Goal: Task Accomplishment & Management: Use online tool/utility

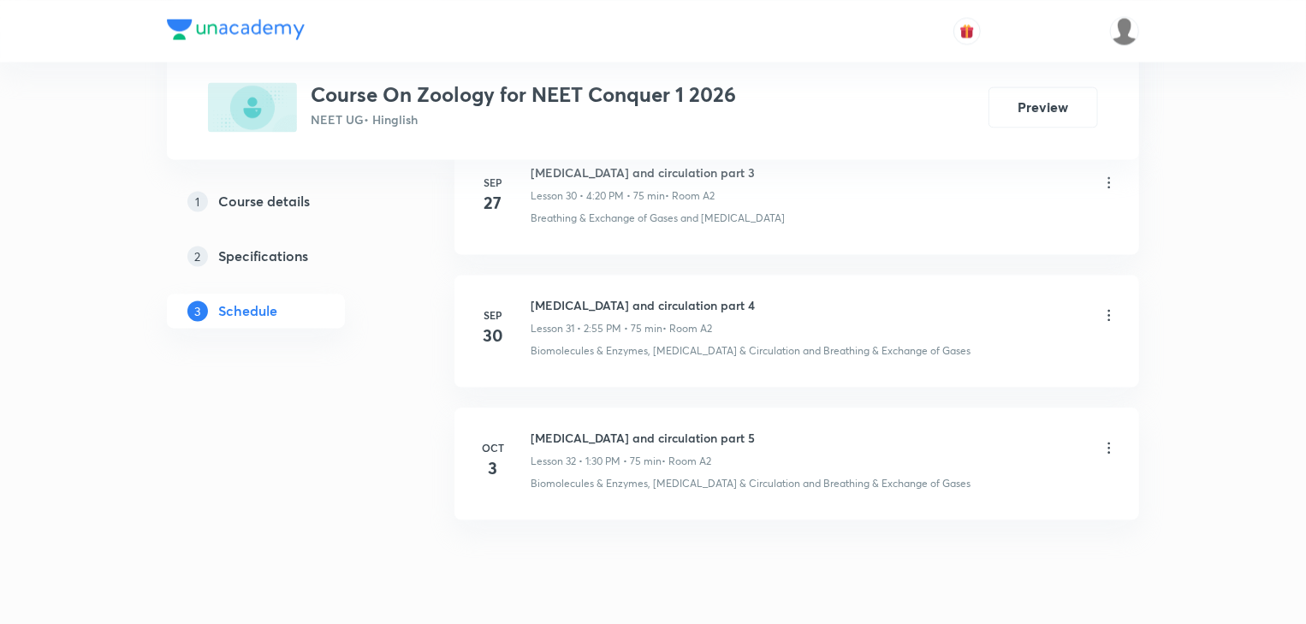
scroll to position [4911, 0]
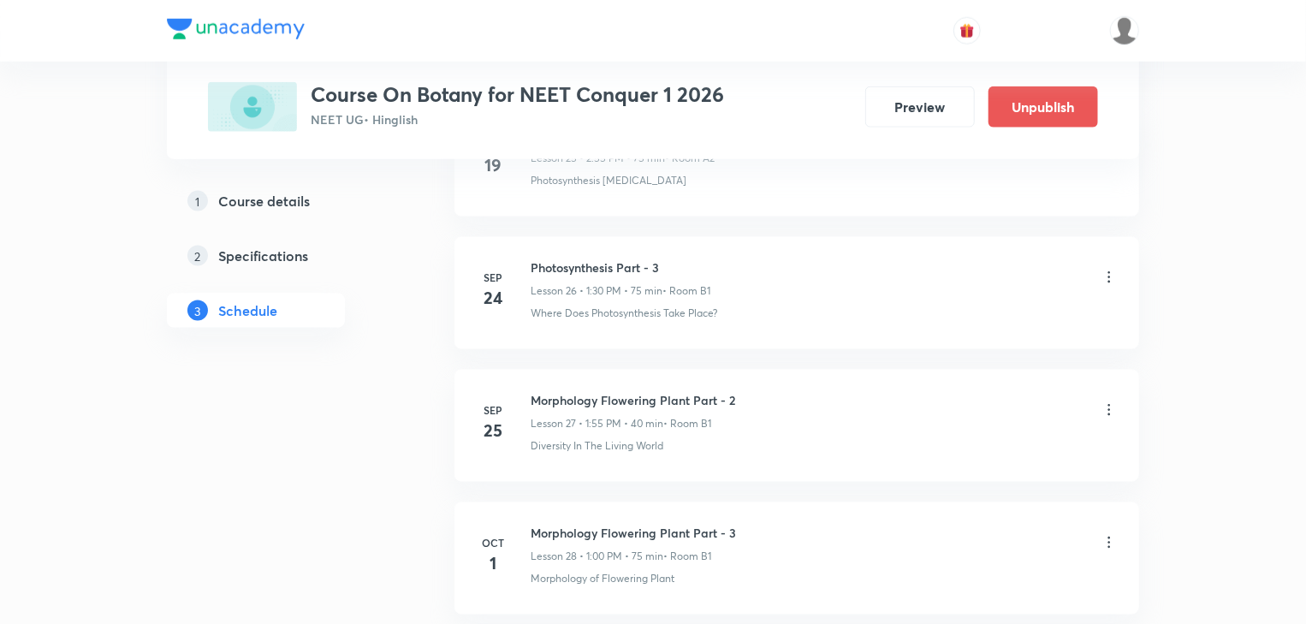
scroll to position [4715, 0]
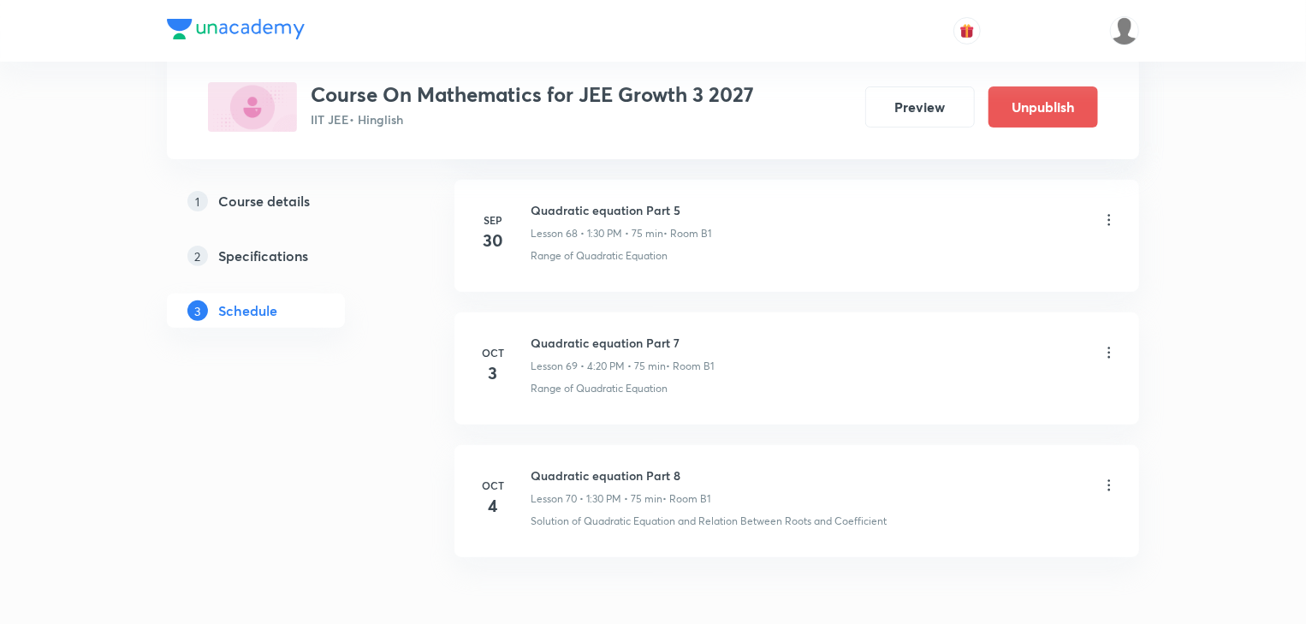
scroll to position [10006, 0]
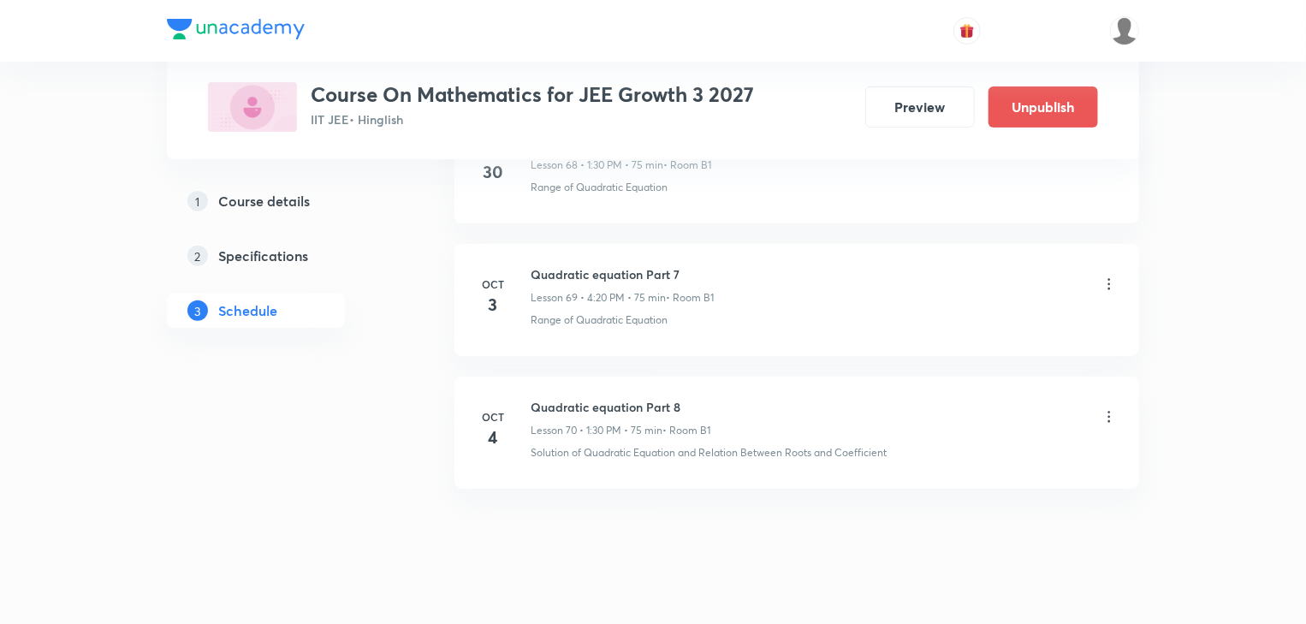
click at [1105, 408] on icon at bounding box center [1108, 416] width 17 height 17
click at [931, 374] on div at bounding box center [657, 312] width 1314 height 624
drag, startPoint x: 534, startPoint y: 378, endPoint x: 732, endPoint y: 378, distance: 198.5
click at [732, 398] on div "Quadratic equation Part 8 Lesson 70 • 1:30 PM • 75 min • Room B1" at bounding box center [824, 418] width 587 height 40
copy h6 "Quadratic equation Part 8"
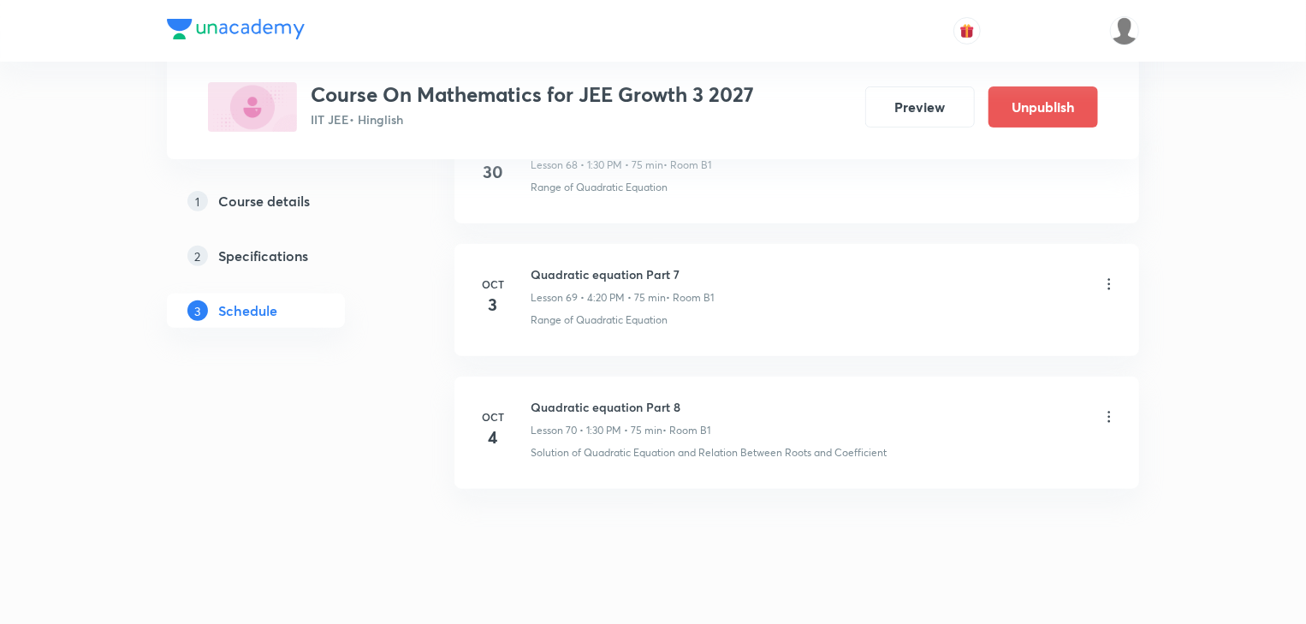
drag, startPoint x: 654, startPoint y: 496, endPoint x: 592, endPoint y: 404, distance: 111.1
drag, startPoint x: 530, startPoint y: 378, endPoint x: 688, endPoint y: 378, distance: 158.3
click at [688, 398] on div "Oct 4 Quadratic equation Part 8 Lesson 70 • 1:30 PM • 75 min • Room B1 Solution…" at bounding box center [797, 429] width 642 height 62
copy h6 "Quadratic equation Part 8"
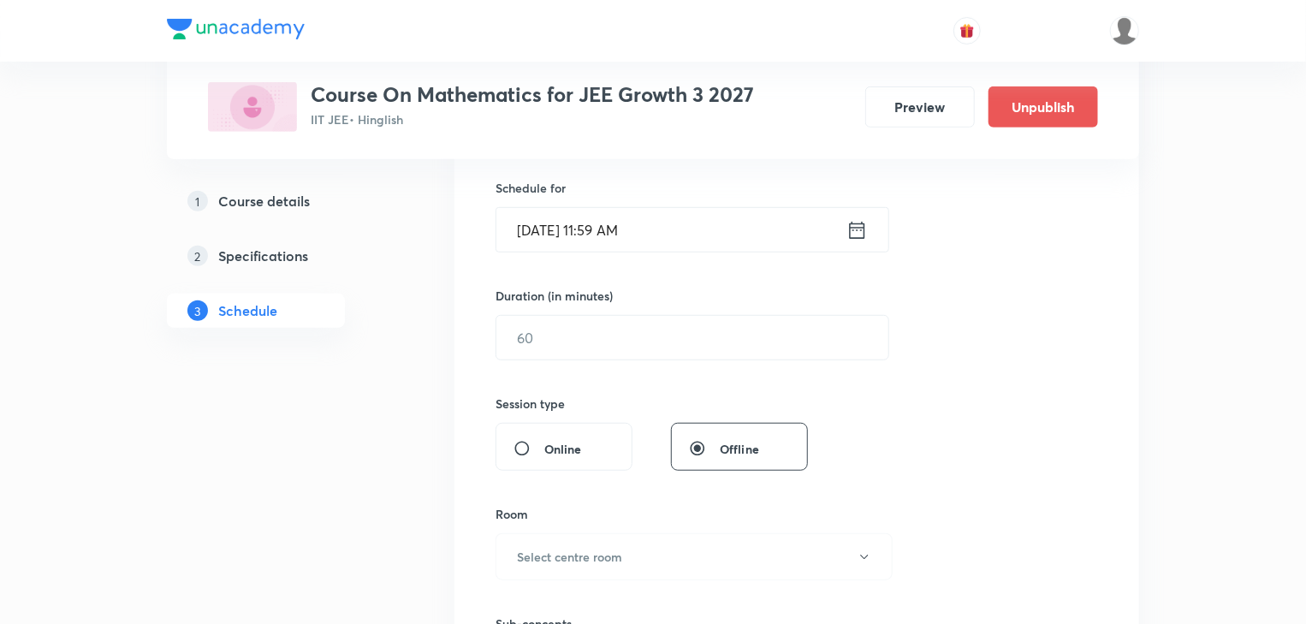
scroll to position [140, 0]
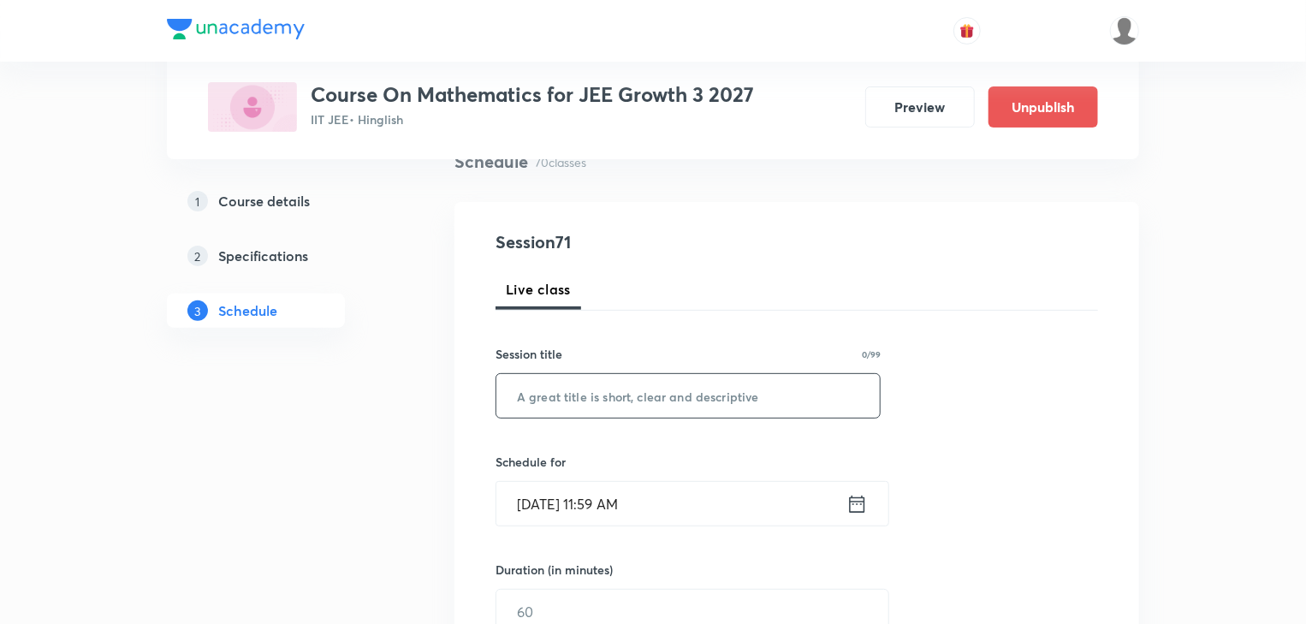
click at [637, 400] on input "text" at bounding box center [687, 396] width 383 height 44
paste input "Quadratic equation Part 8"
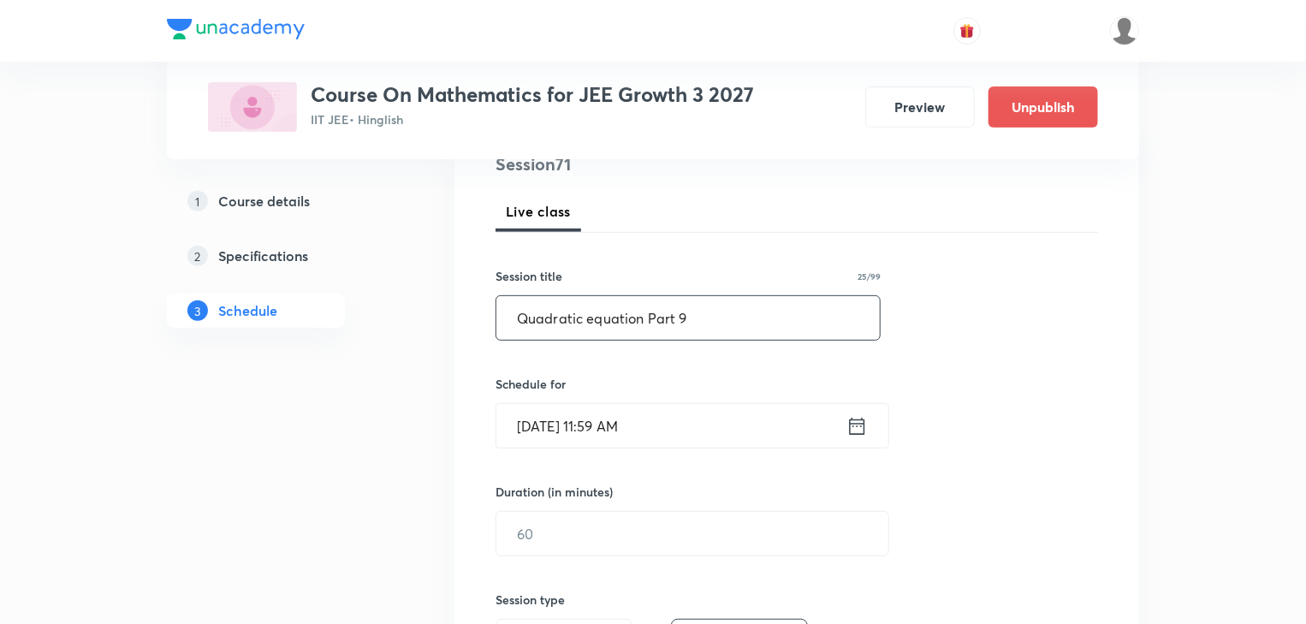
scroll to position [346, 0]
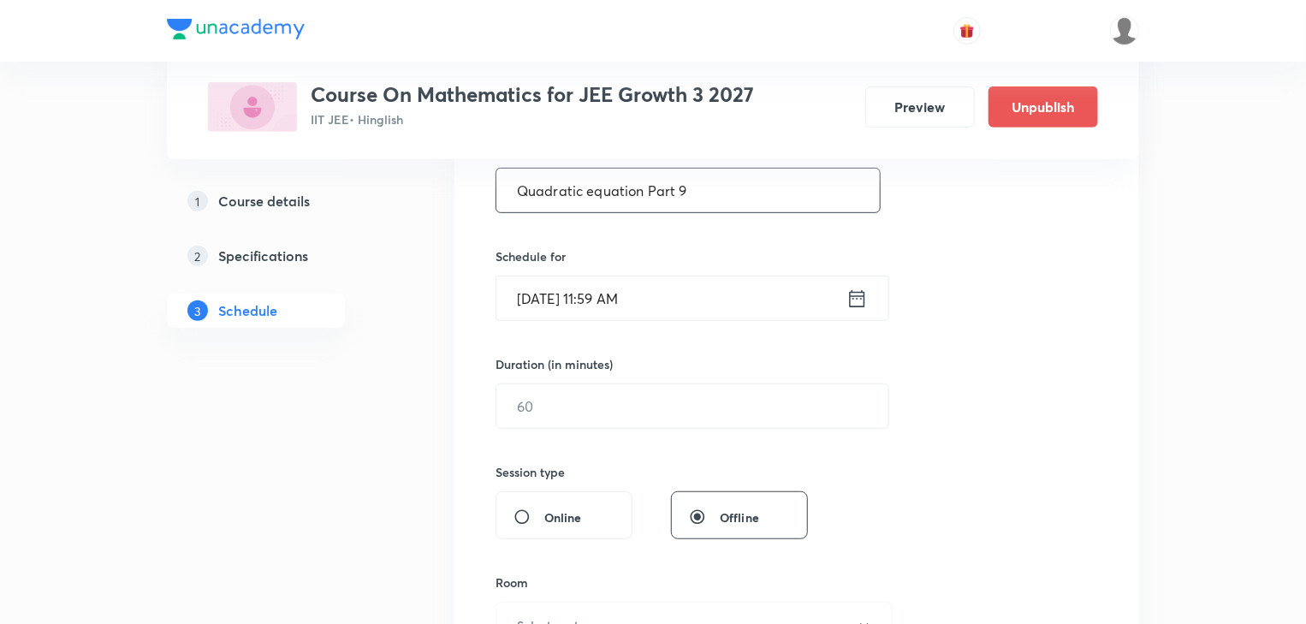
type input "Quadratic equation Part 9"
click at [606, 293] on input "Oct 4, 2025, 11:59 AM" at bounding box center [671, 298] width 350 height 44
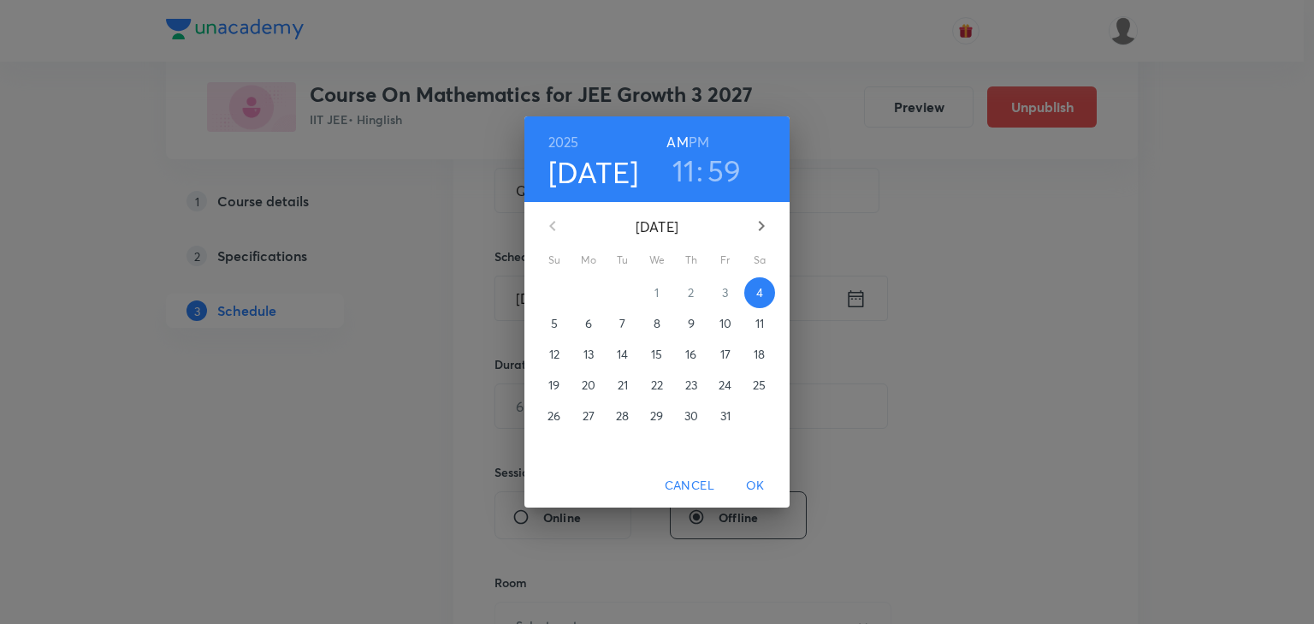
click at [696, 137] on h6 "PM" at bounding box center [699, 142] width 21 height 24
click at [688, 171] on h3 "11" at bounding box center [684, 170] width 23 height 36
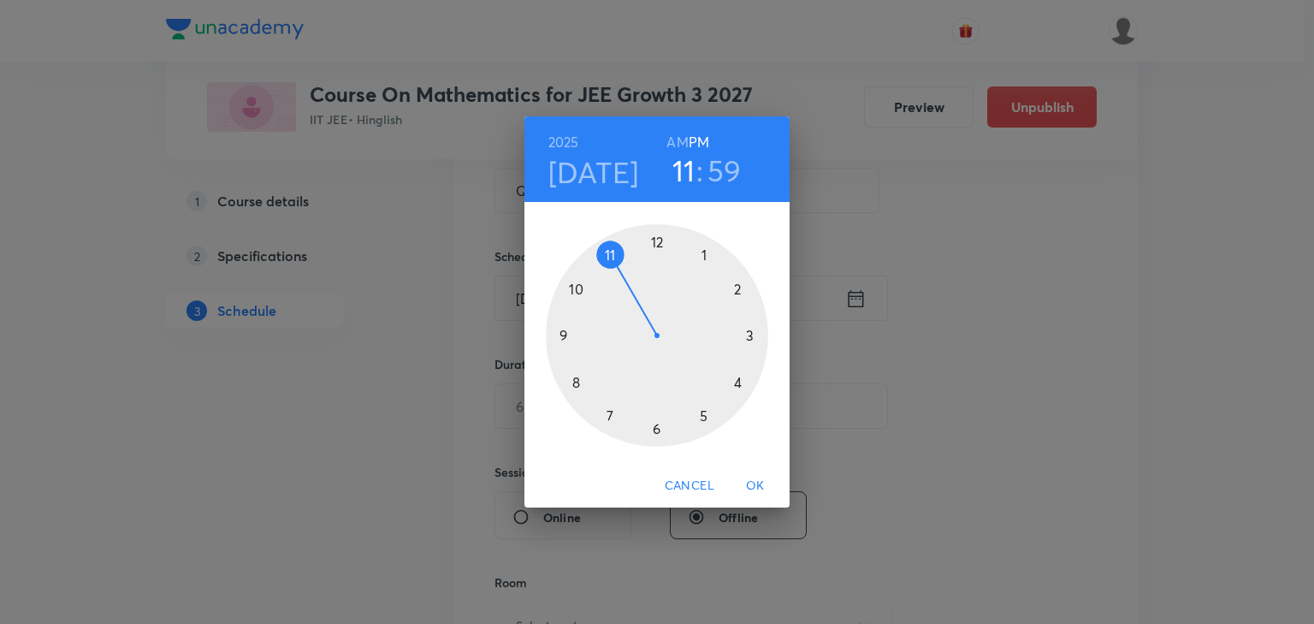
click at [732, 288] on div at bounding box center [657, 335] width 222 height 222
click at [609, 253] on div at bounding box center [657, 335] width 222 height 222
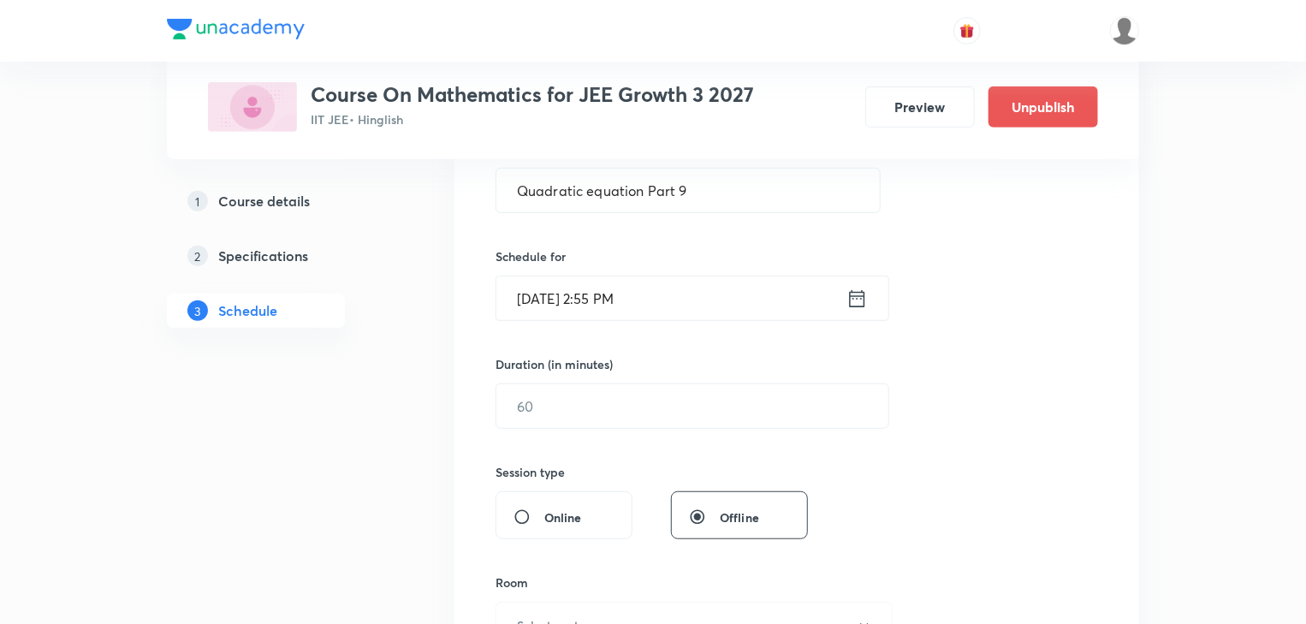
scroll to position [414, 0]
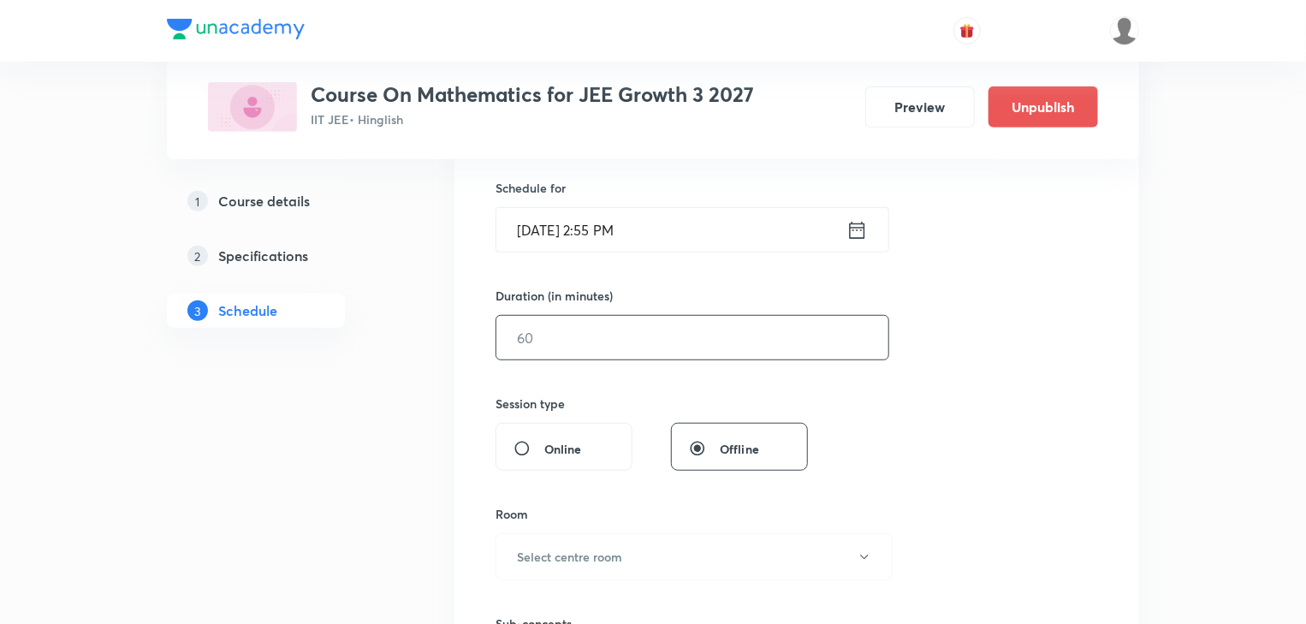
click at [618, 334] on input "text" at bounding box center [692, 338] width 392 height 44
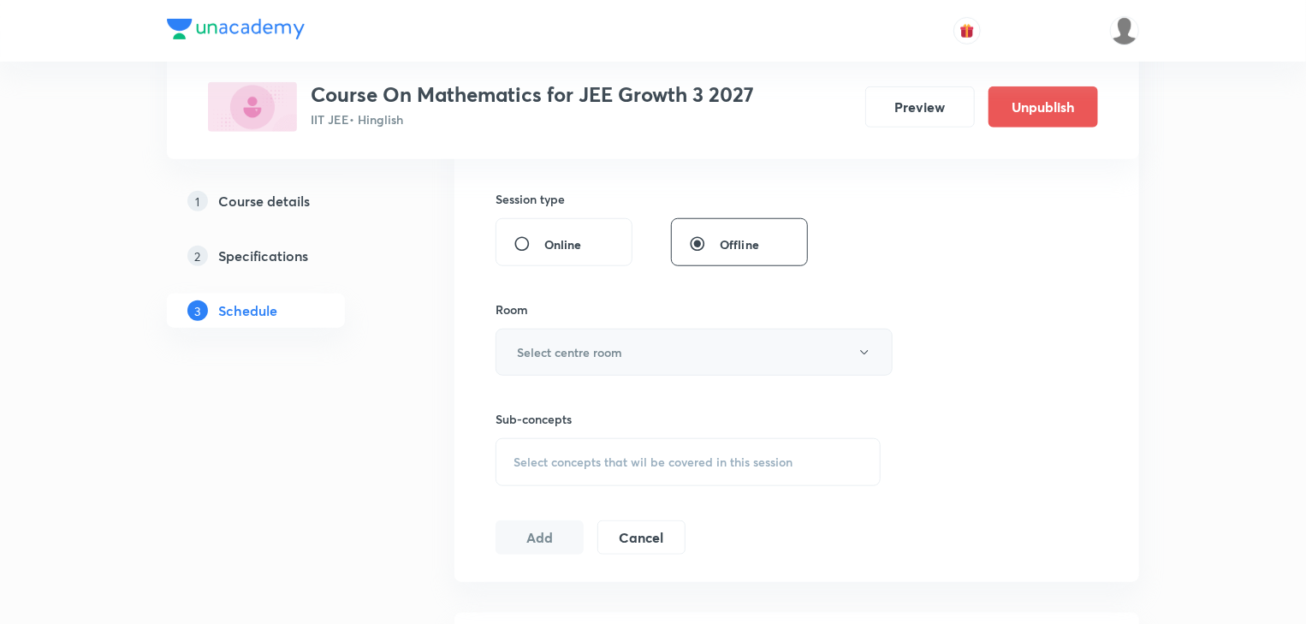
scroll to position [619, 0]
type input "75"
click at [613, 336] on button "Select centre room" at bounding box center [693, 351] width 397 height 47
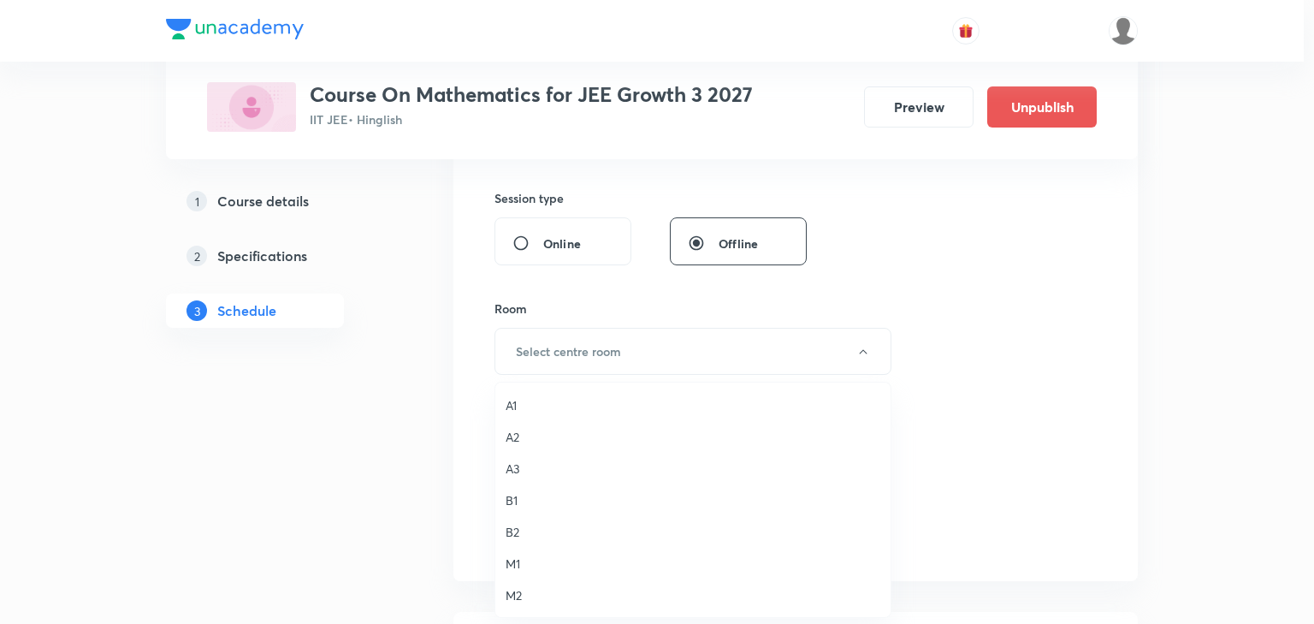
click at [521, 498] on span "B1" at bounding box center [693, 500] width 375 height 18
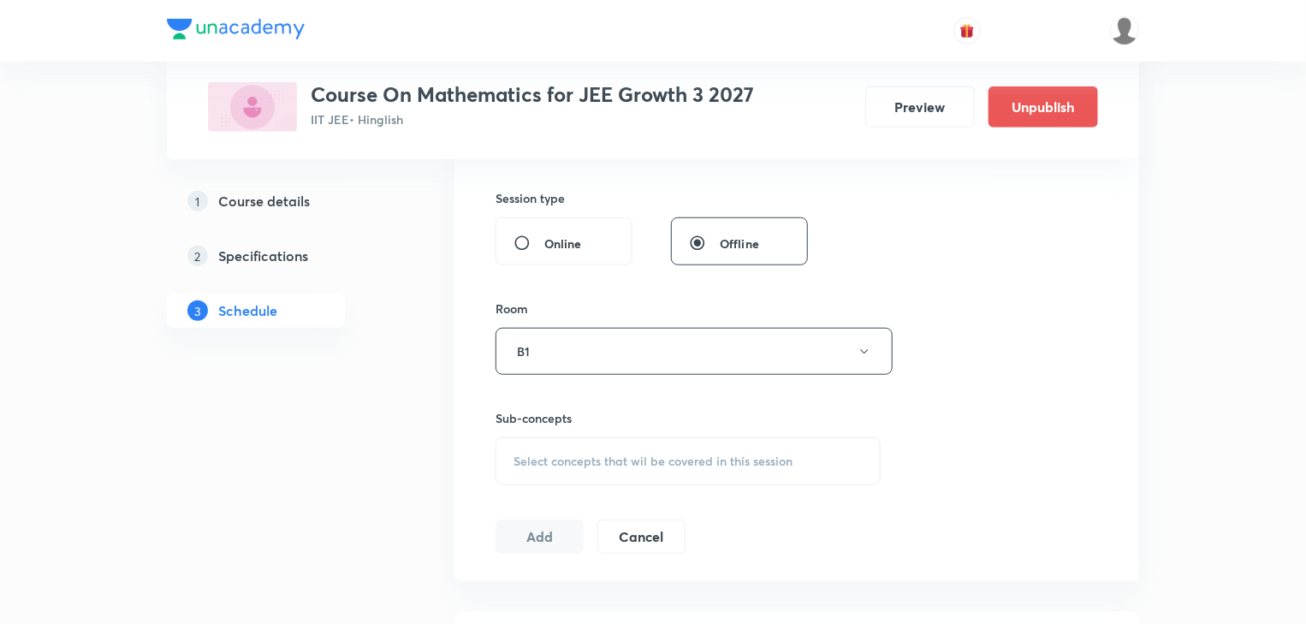
scroll to position [825, 0]
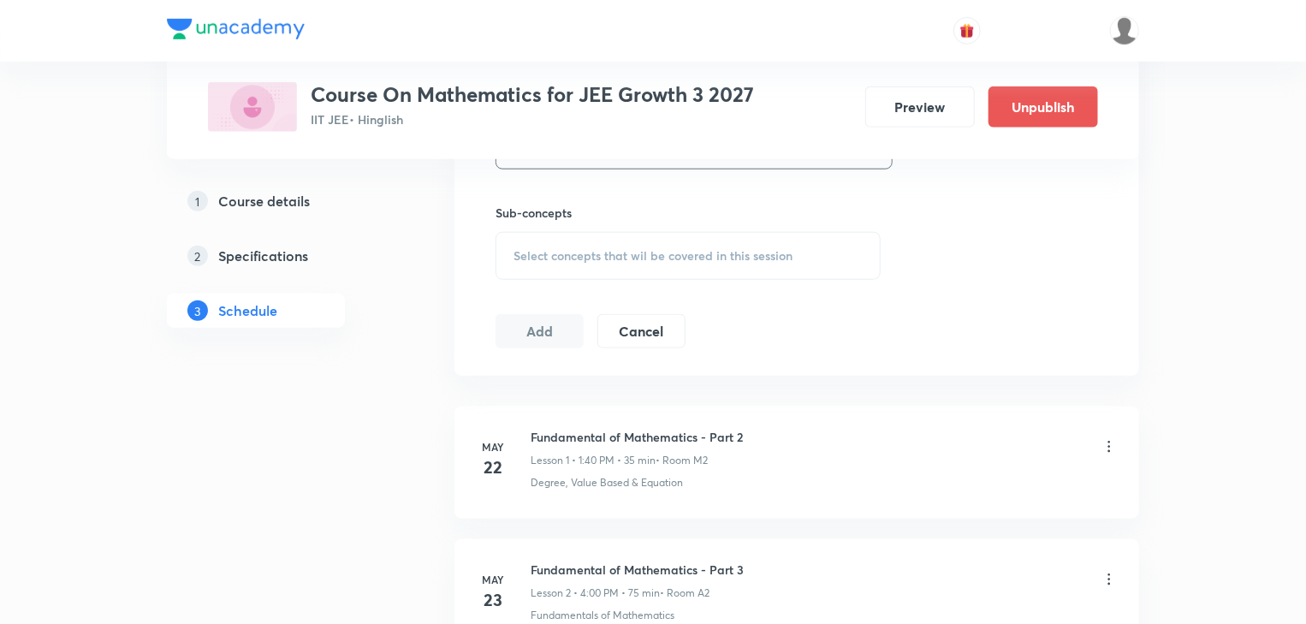
click at [575, 253] on span "Select concepts that wil be covered in this session" at bounding box center [652, 256] width 279 height 14
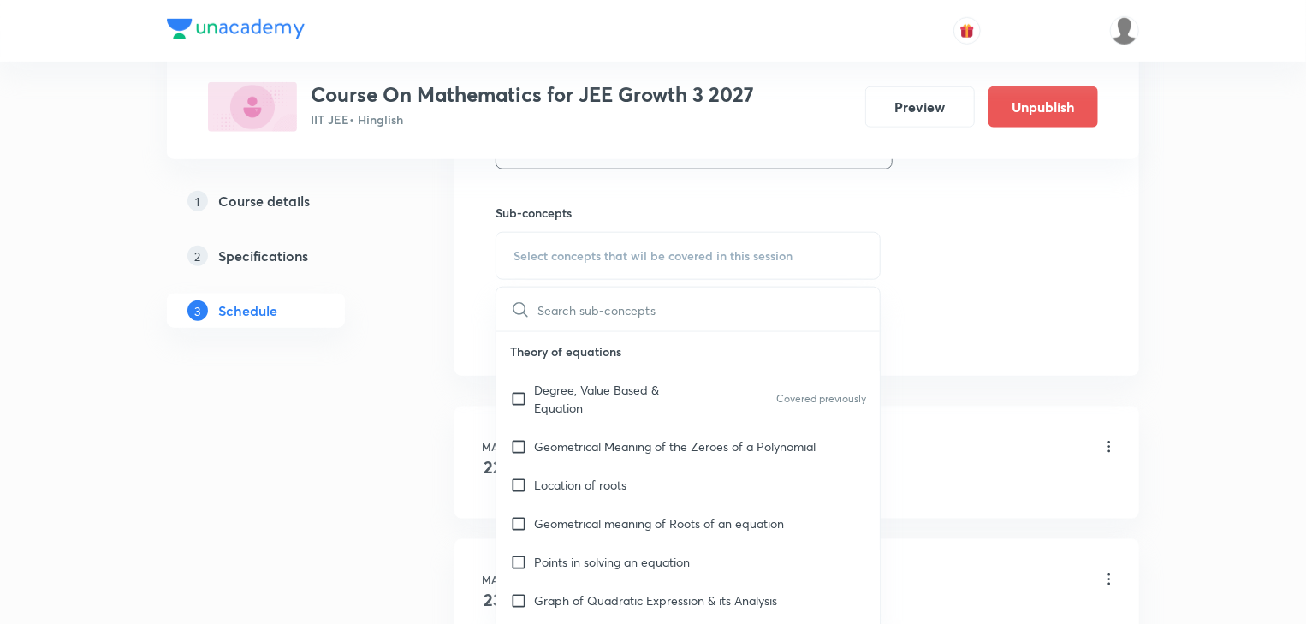
type input "Quadratic equation Part 8"
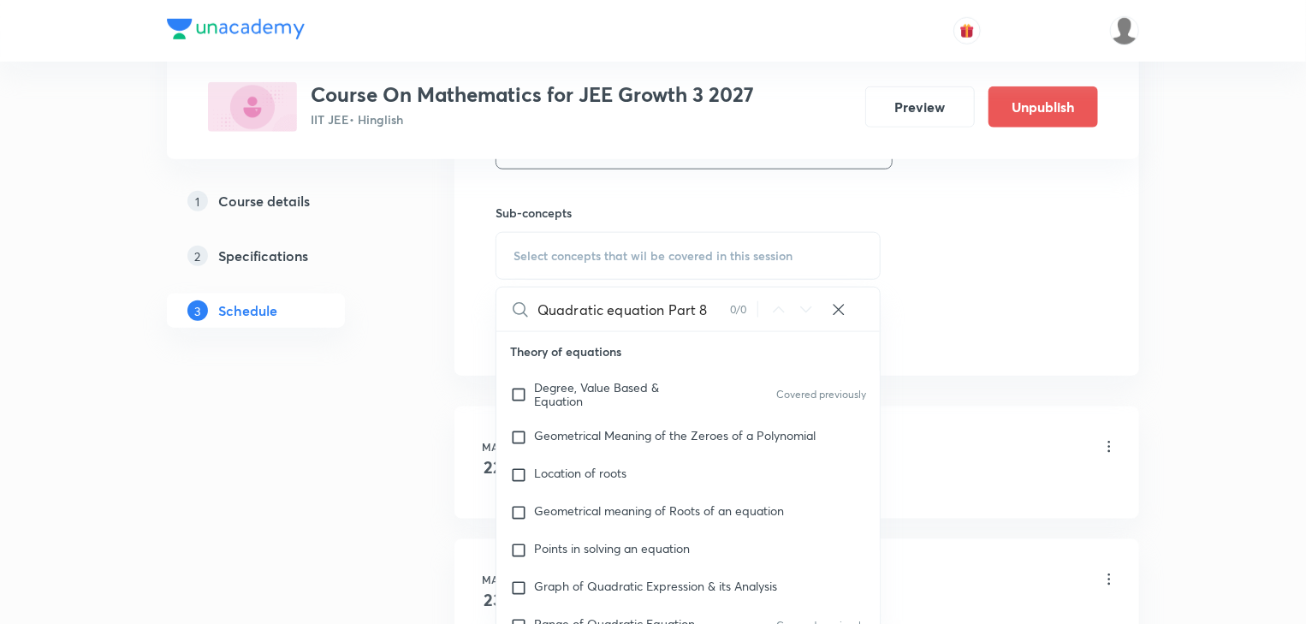
drag, startPoint x: 668, startPoint y: 304, endPoint x: 886, endPoint y: 303, distance: 218.2
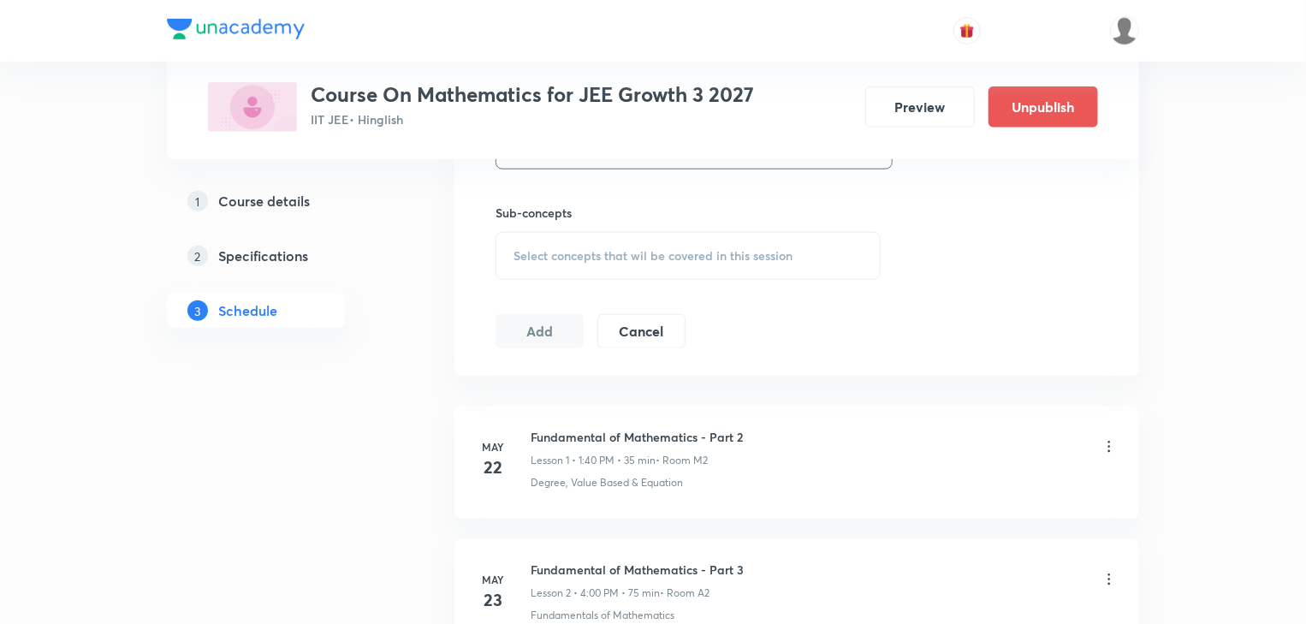
scroll to position [619, 0]
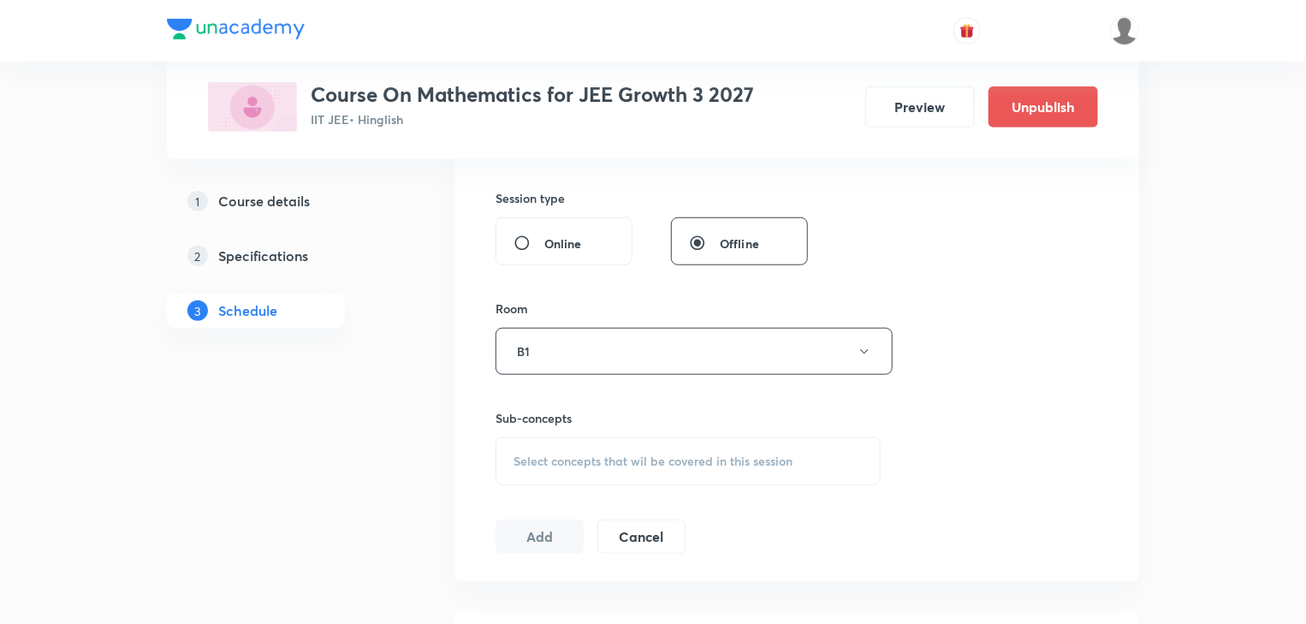
click at [633, 465] on span "Select concepts that wil be covered in this session" at bounding box center [652, 461] width 279 height 14
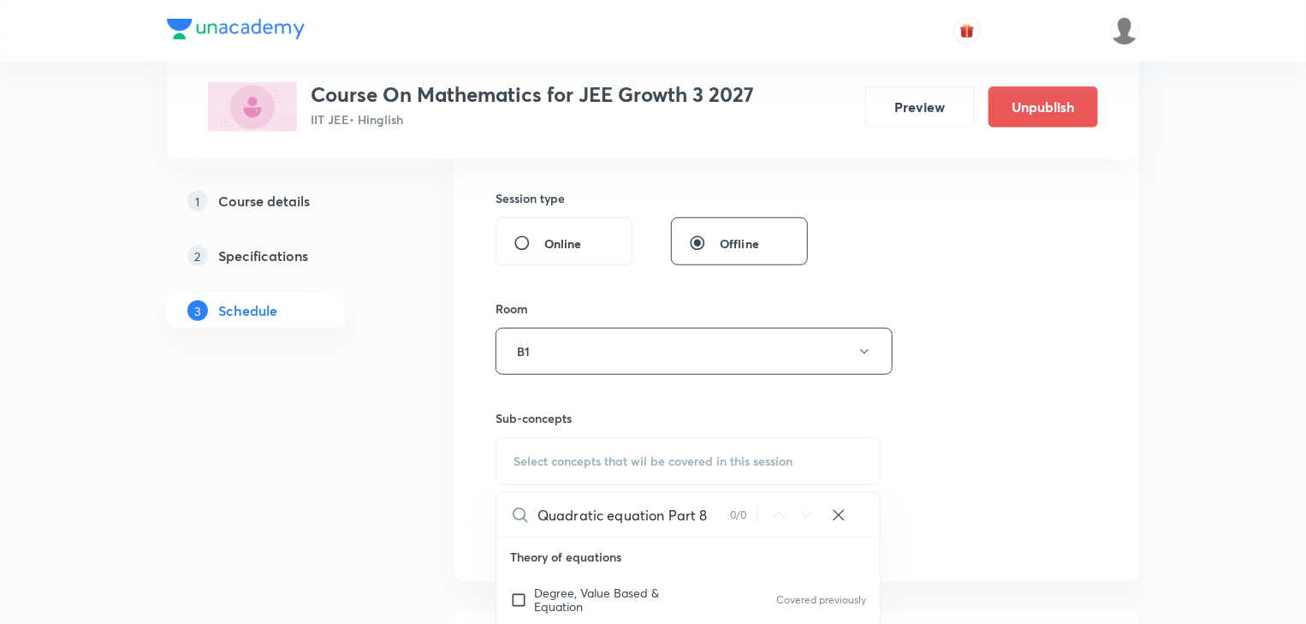
drag, startPoint x: 665, startPoint y: 515, endPoint x: 778, endPoint y: 511, distance: 113.0
click at [778, 511] on div "Quadratic equation Part 8 0 / 0 ​" at bounding box center [687, 515] width 383 height 44
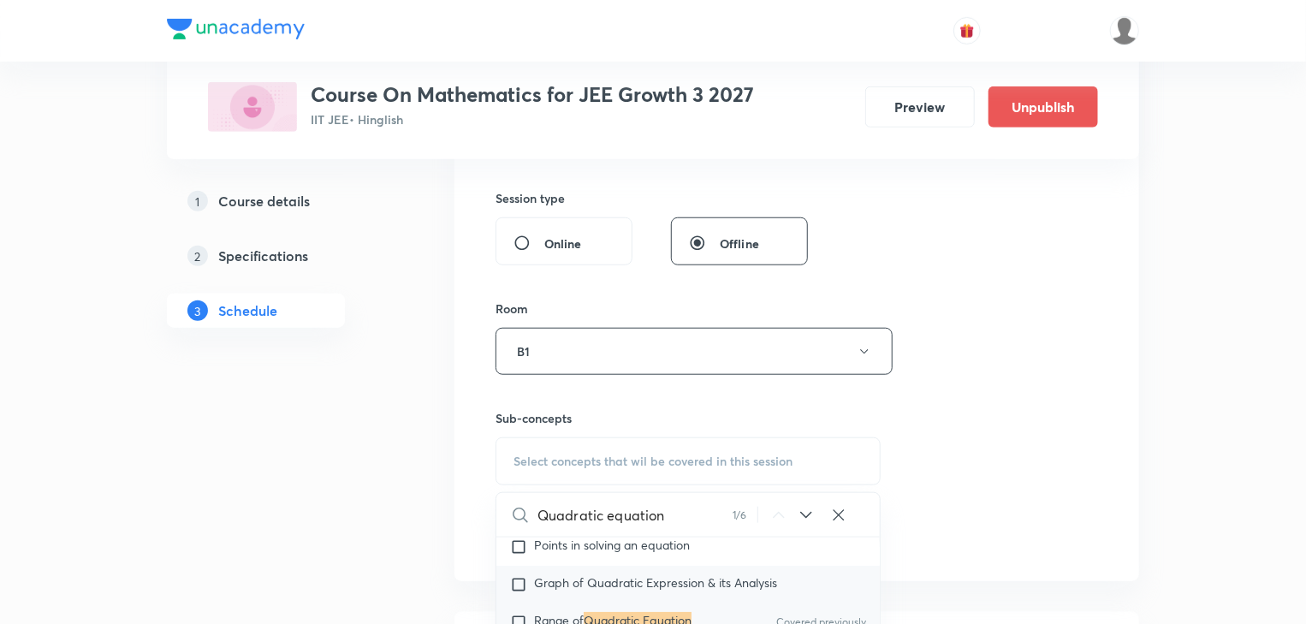
scroll to position [277, 0]
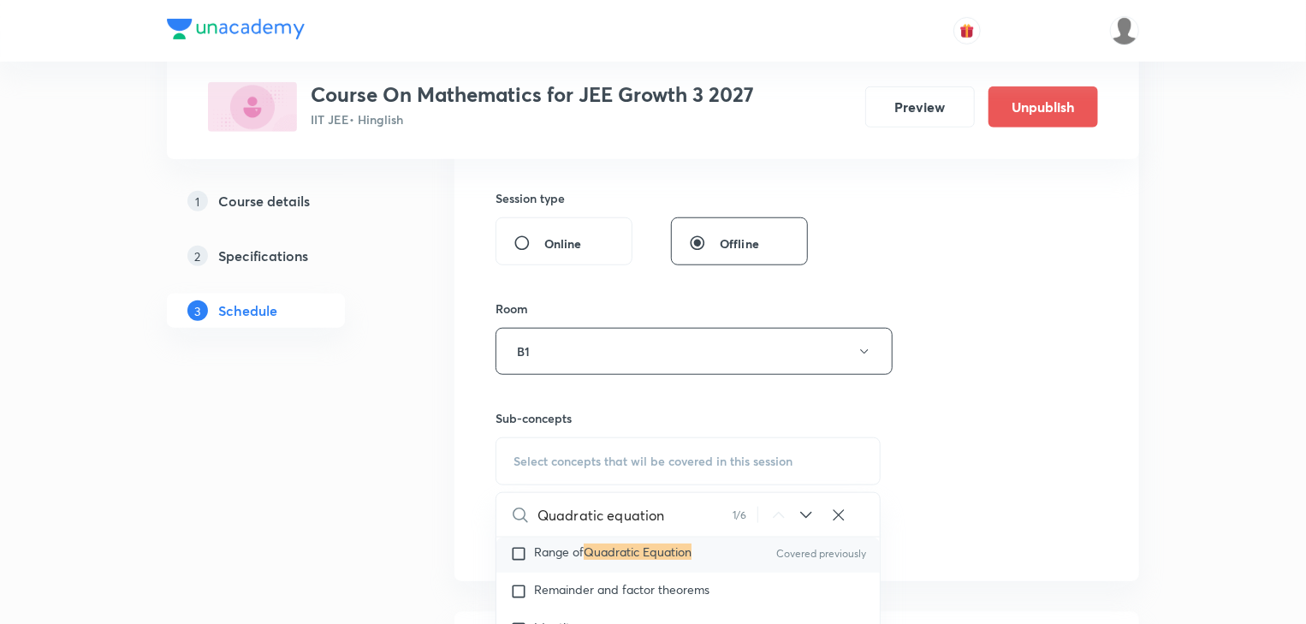
type input "Quadratic equation"
click at [520, 555] on input "checkbox" at bounding box center [522, 553] width 24 height 17
checkbox input "true"
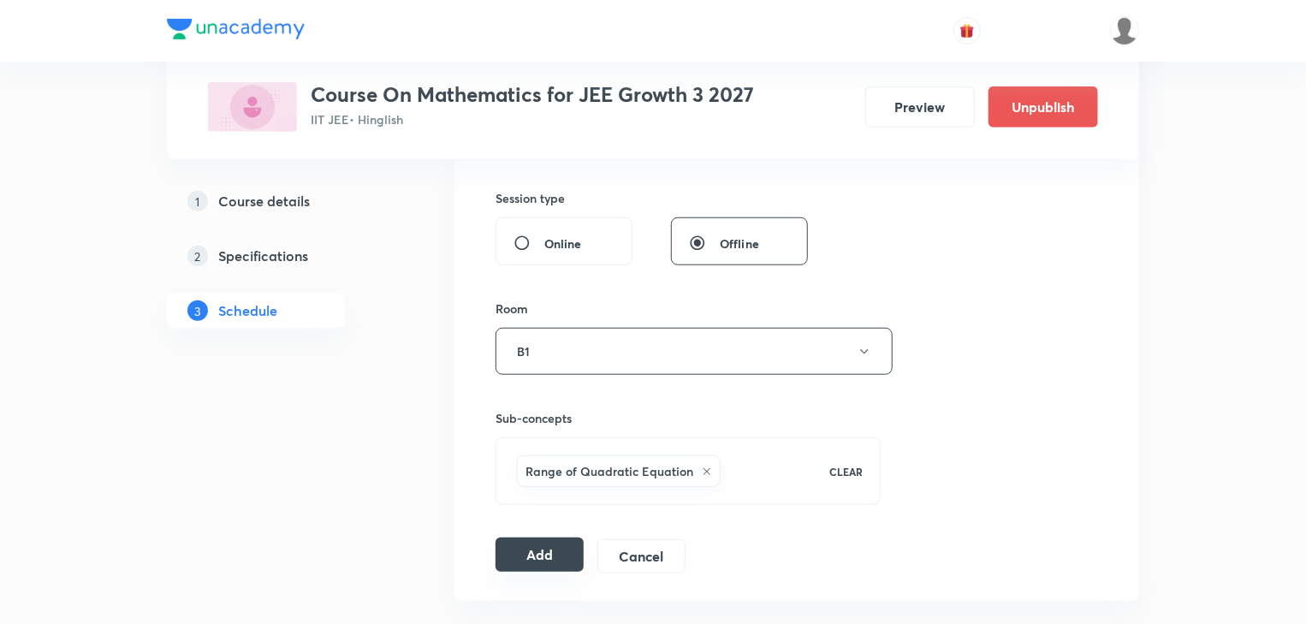
click at [541, 551] on button "Add" at bounding box center [539, 554] width 88 height 34
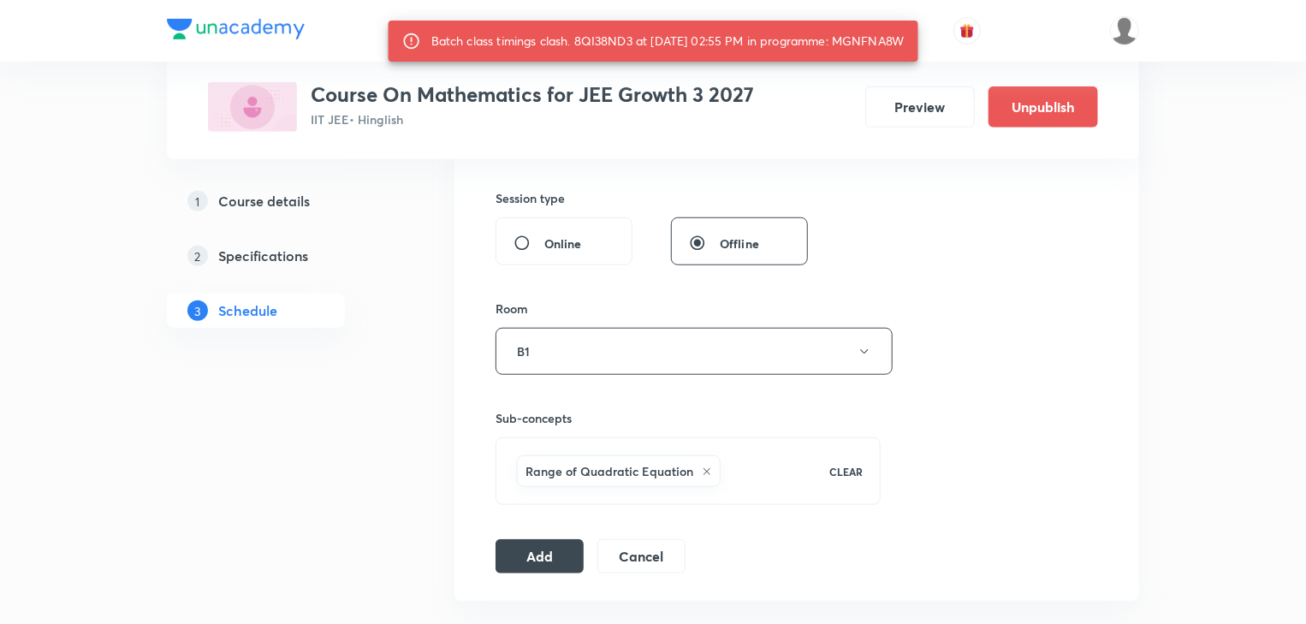
click at [894, 41] on div "Batch class timings clash. 8QI38ND3 at 04 Oct 2025 02:55 PM in programme: MGNFN…" at bounding box center [667, 41] width 473 height 31
copy div "MGNFNA8W"
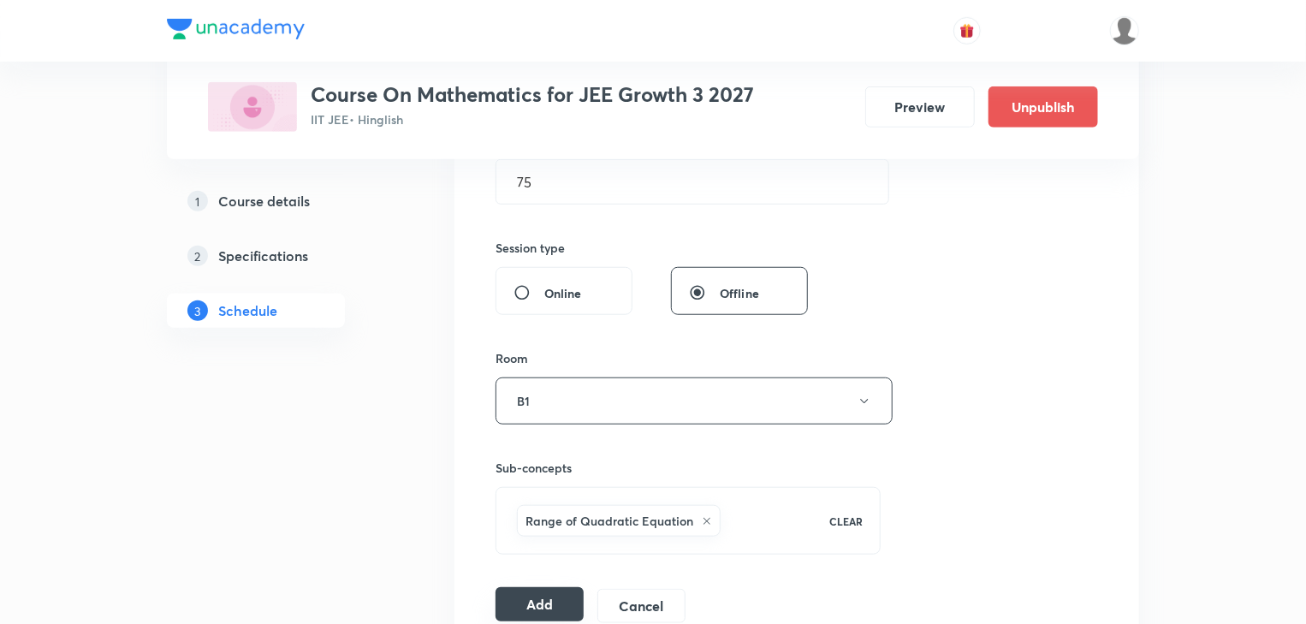
scroll to position [647, 0]
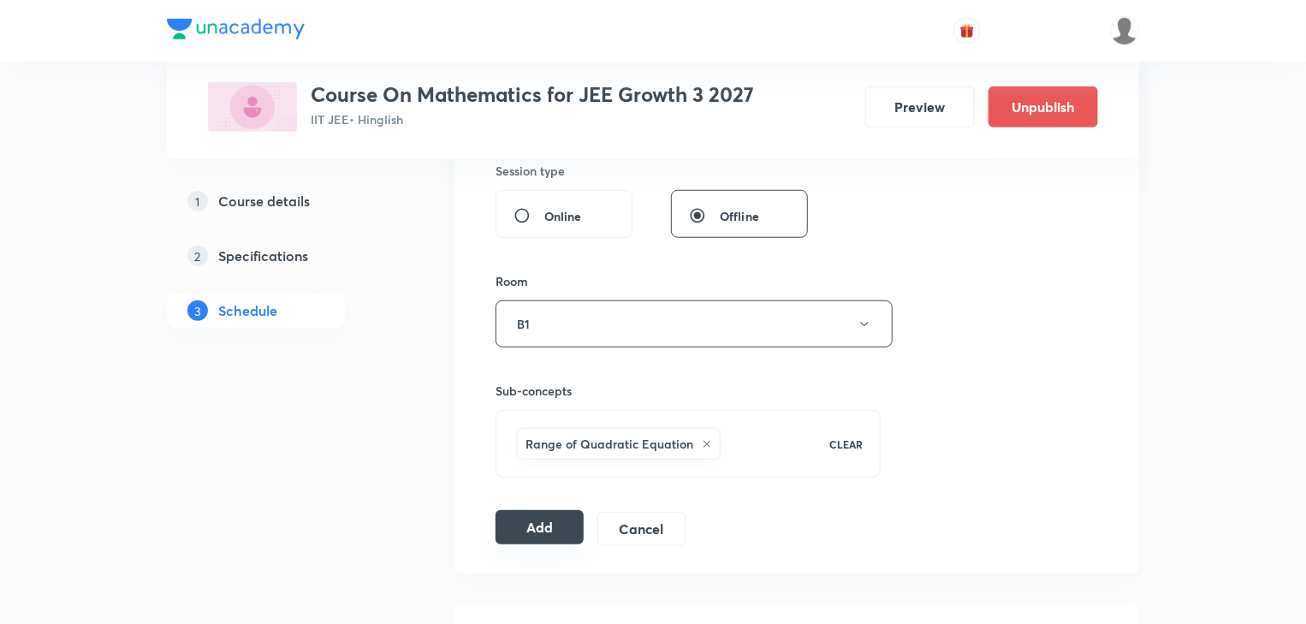
click at [542, 535] on button "Add" at bounding box center [539, 527] width 88 height 34
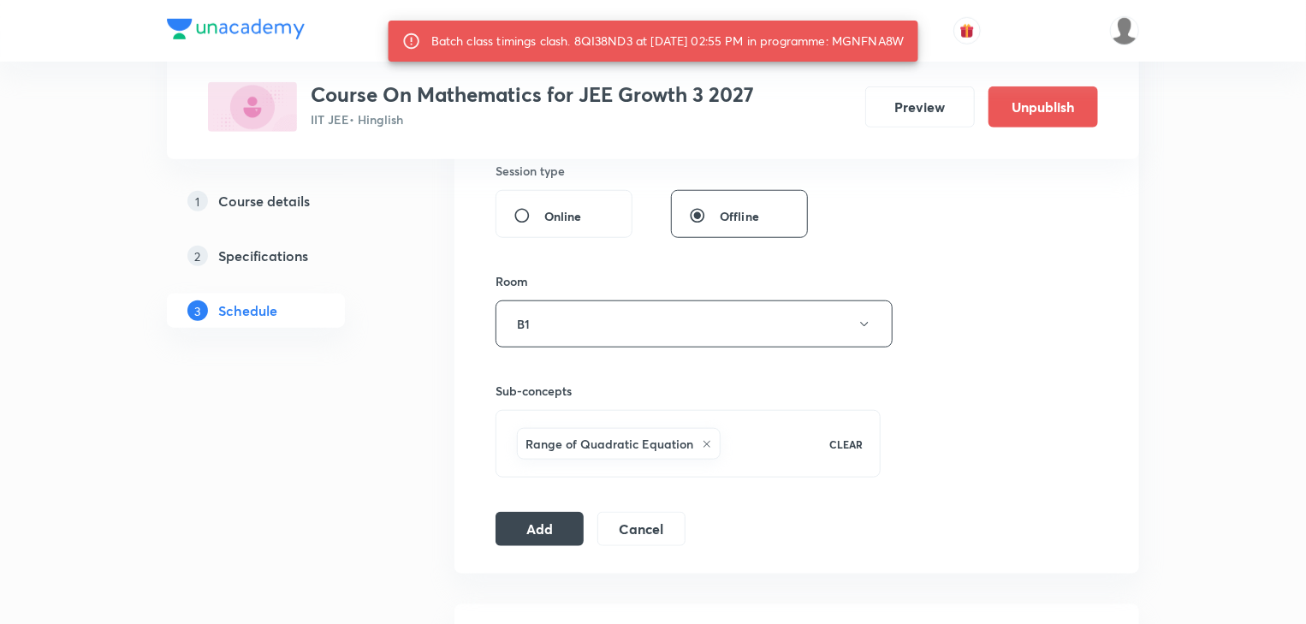
click at [886, 44] on div "Batch class timings clash. 8QI38ND3 at 04 Oct 2025 02:55 PM in programme: MGNFN…" at bounding box center [667, 41] width 473 height 31
click at [592, 44] on div "Batch class timings clash. 8QI38ND3 at 04 Oct 2025 02:55 PM in programme: MGNFN…" at bounding box center [667, 41] width 473 height 31
click at [590, 41] on div "Batch class timings clash. 8QI38ND3 at 04 Oct 2025 02:55 PM in programme: MGNFN…" at bounding box center [667, 41] width 473 height 31
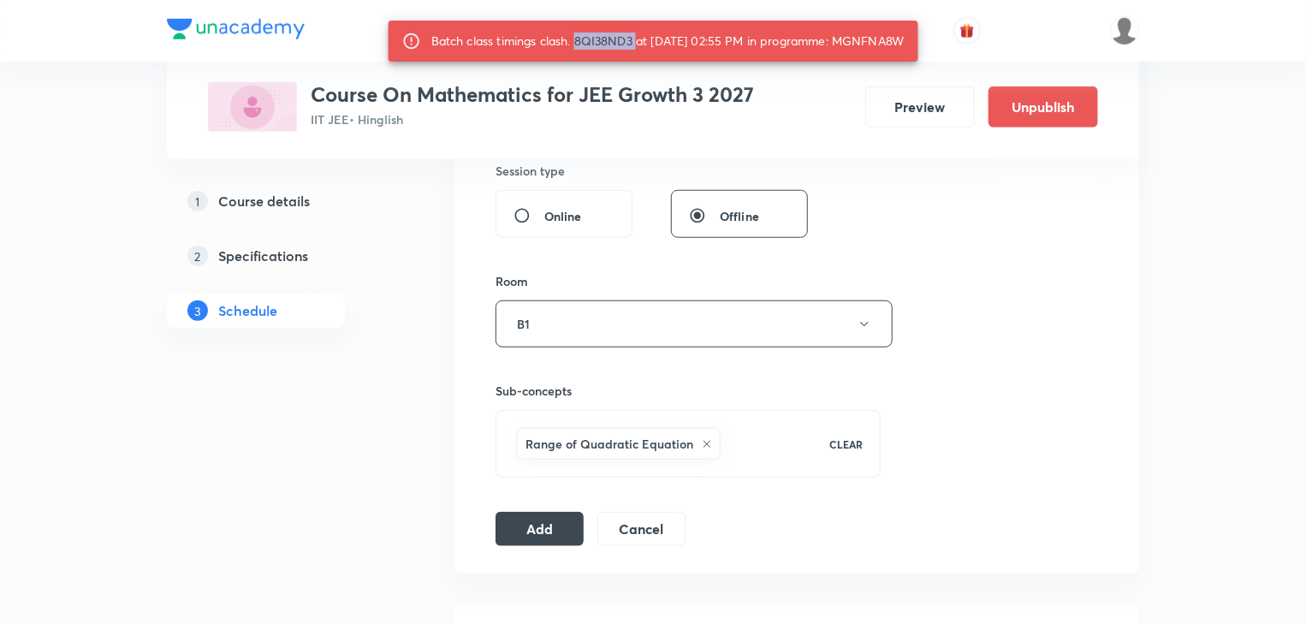
click at [590, 41] on div "Batch class timings clash. 8QI38ND3 at 04 Oct 2025 02:55 PM in programme: MGNFN…" at bounding box center [667, 41] width 473 height 31
copy div "8QI38ND3"
click at [601, 43] on div "Batch class timings clash. 8QI38ND3 at 04 Oct 2025 02:55 PM in programme: MGNFN…" at bounding box center [667, 41] width 473 height 31
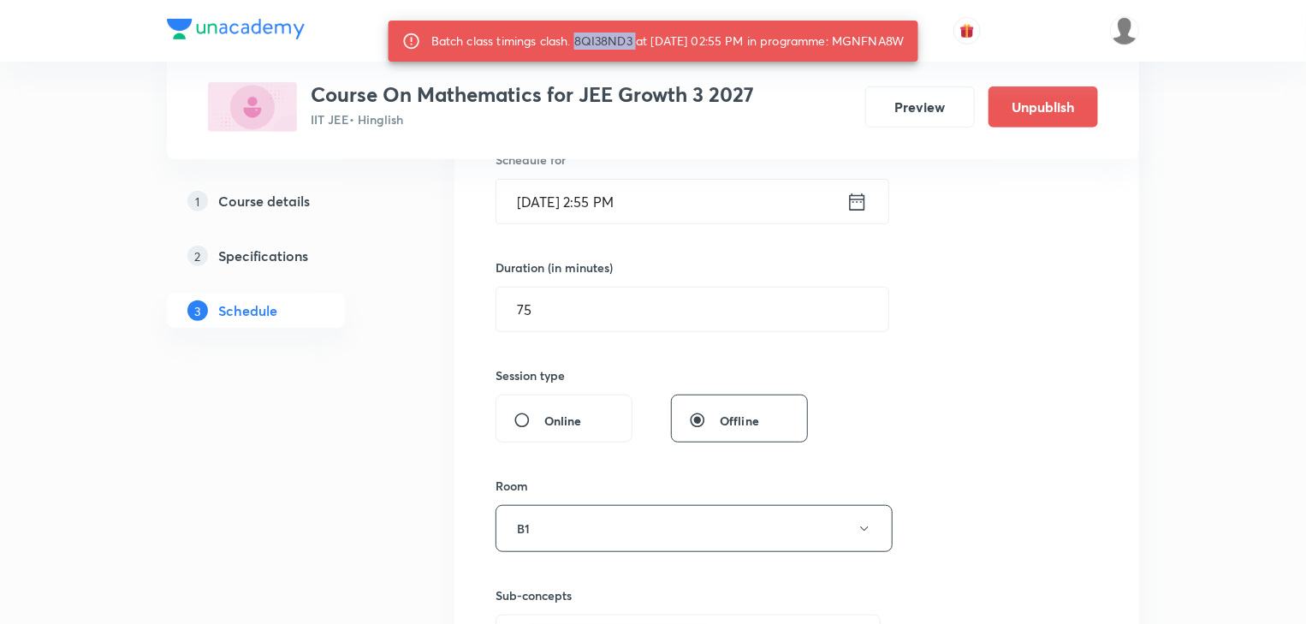
scroll to position [442, 0]
click at [1034, 27] on div at bounding box center [1060, 30] width 158 height 29
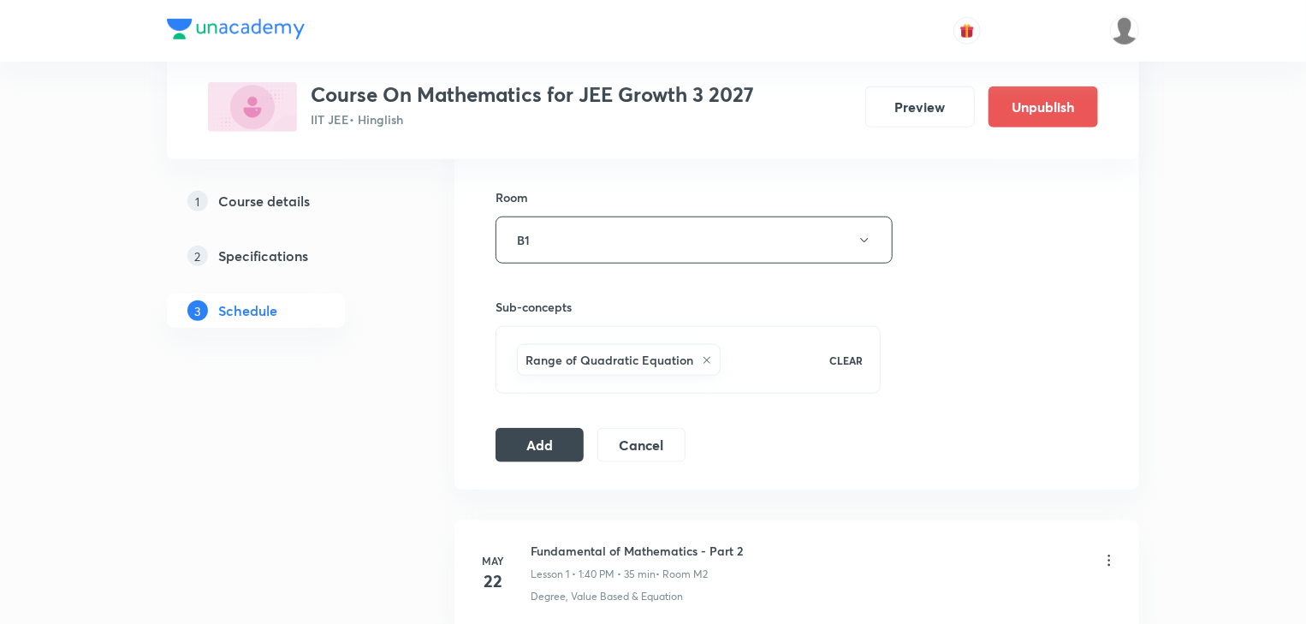
scroll to position [890, 0]
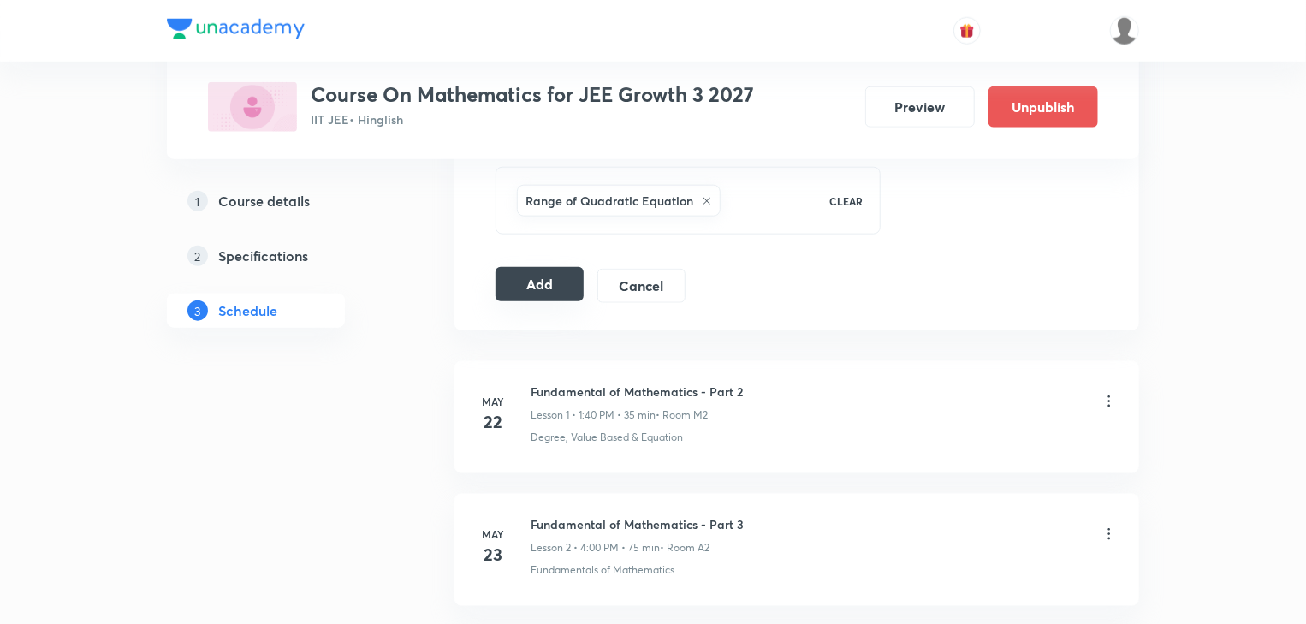
click at [548, 297] on button "Add" at bounding box center [539, 284] width 88 height 34
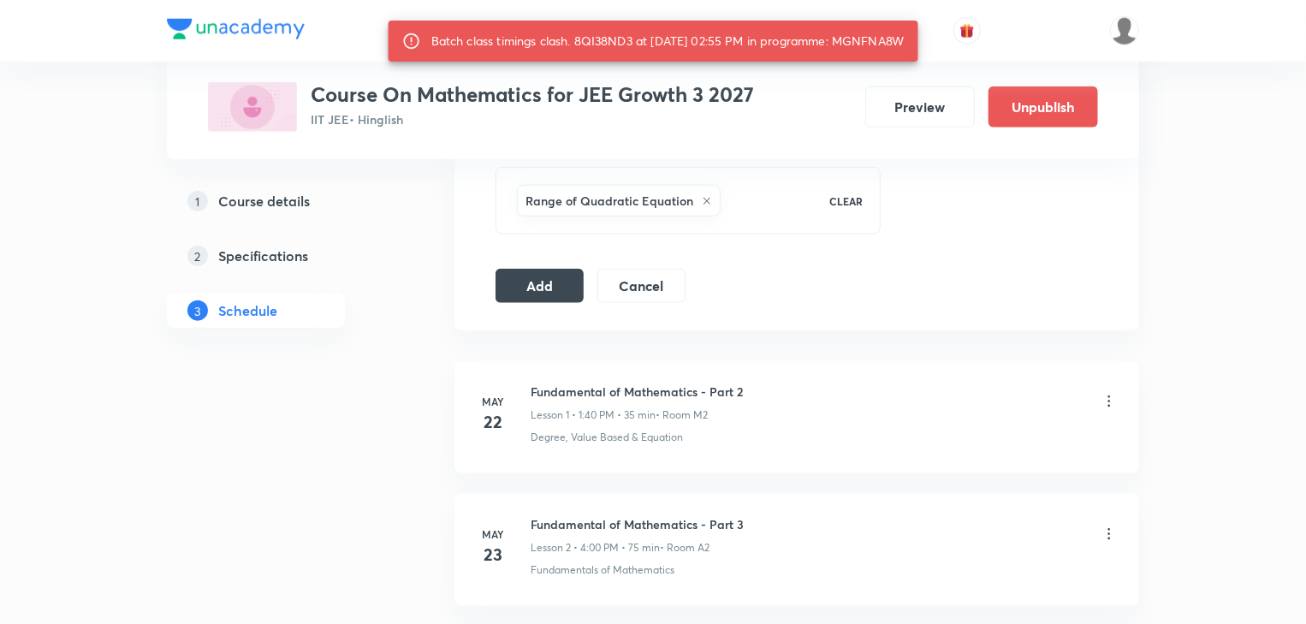
click at [886, 41] on div "Batch class timings clash. 8QI38ND3 at 04 Oct 2025 02:55 PM in programme: MGNFN…" at bounding box center [667, 41] width 473 height 31
copy div "MGNFNA8W"
click at [551, 287] on button "Add" at bounding box center [539, 284] width 88 height 34
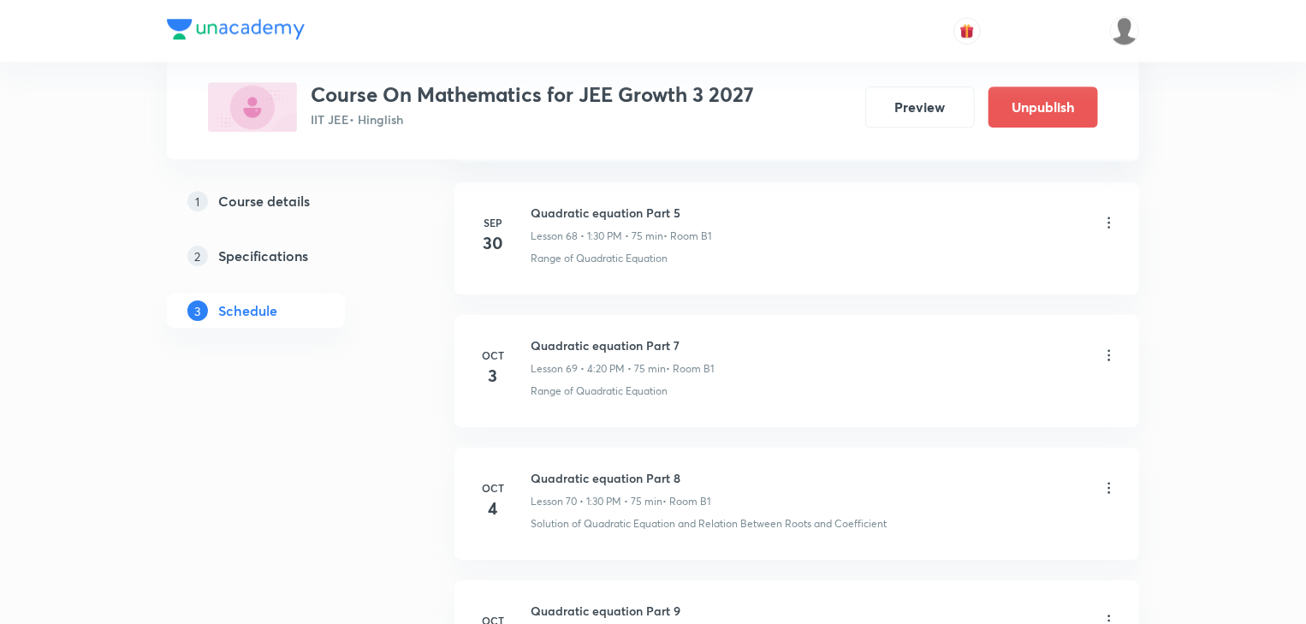
scroll to position [9354, 0]
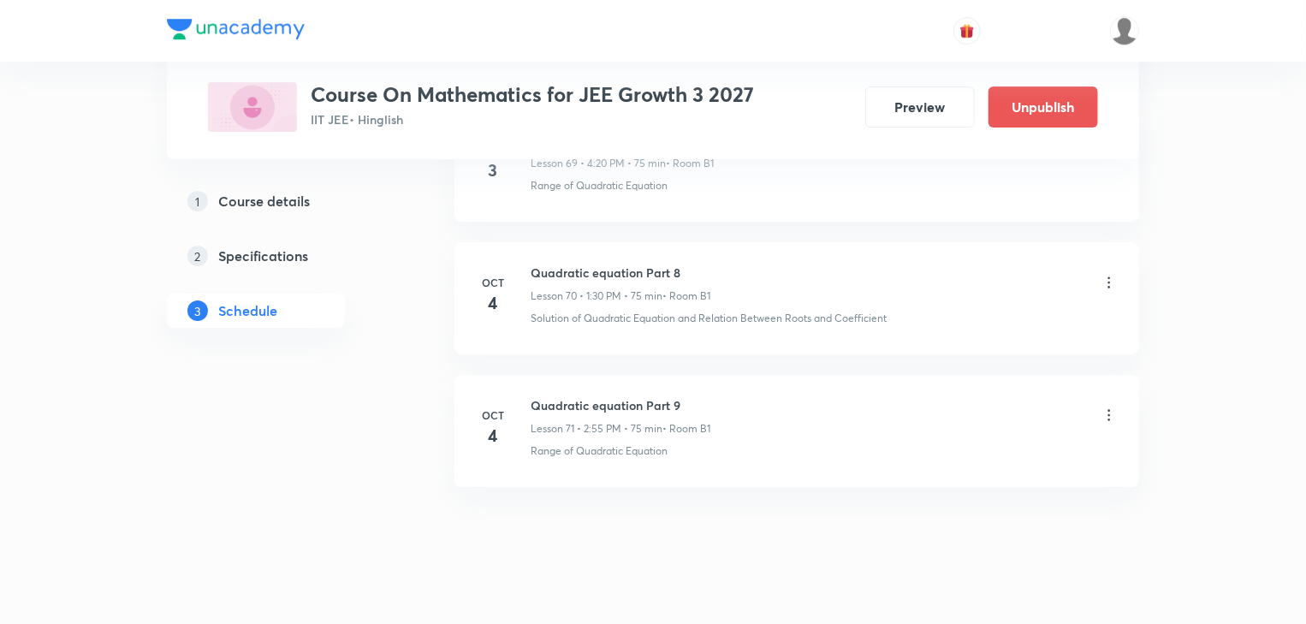
drag, startPoint x: 673, startPoint y: 407, endPoint x: 746, endPoint y: 397, distance: 73.5
click at [746, 397] on div "Quadratic equation Part 9 Lesson 71 • 2:55 PM • 75 min • Room B1" at bounding box center [824, 416] width 587 height 40
click at [746, 396] on div "Quadratic equation Part 9 Lesson 71 • 2:55 PM • 75 min • Room B1" at bounding box center [824, 416] width 587 height 40
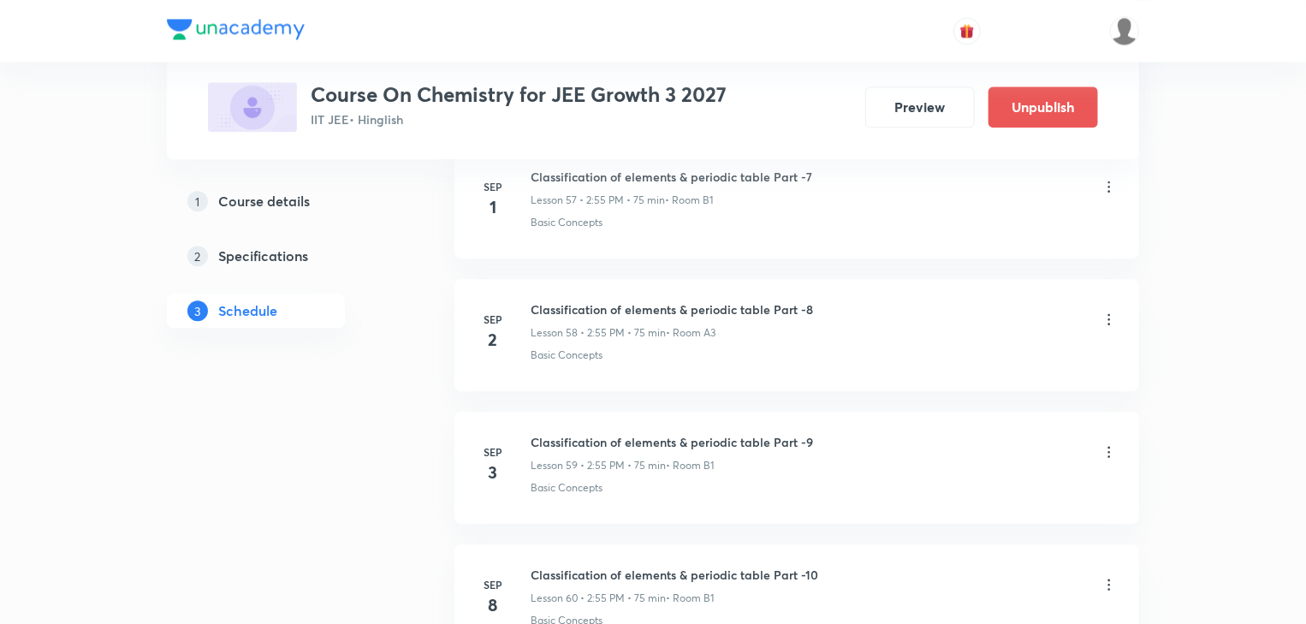
scroll to position [10667, 0]
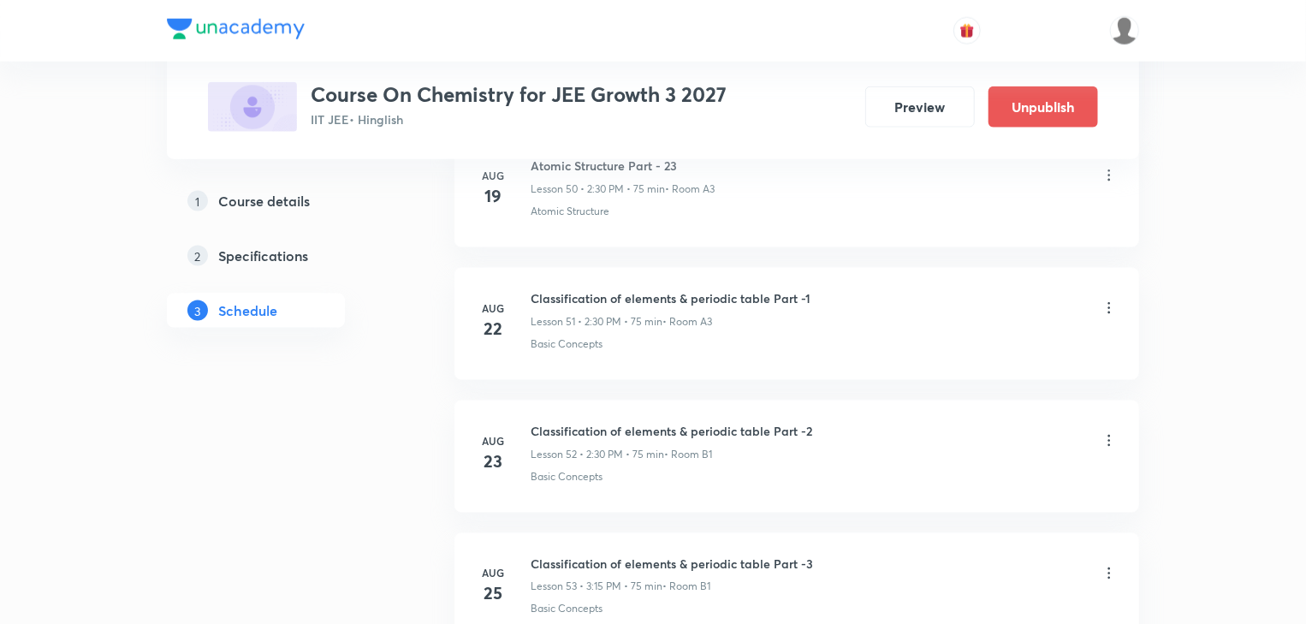
scroll to position [10667, 0]
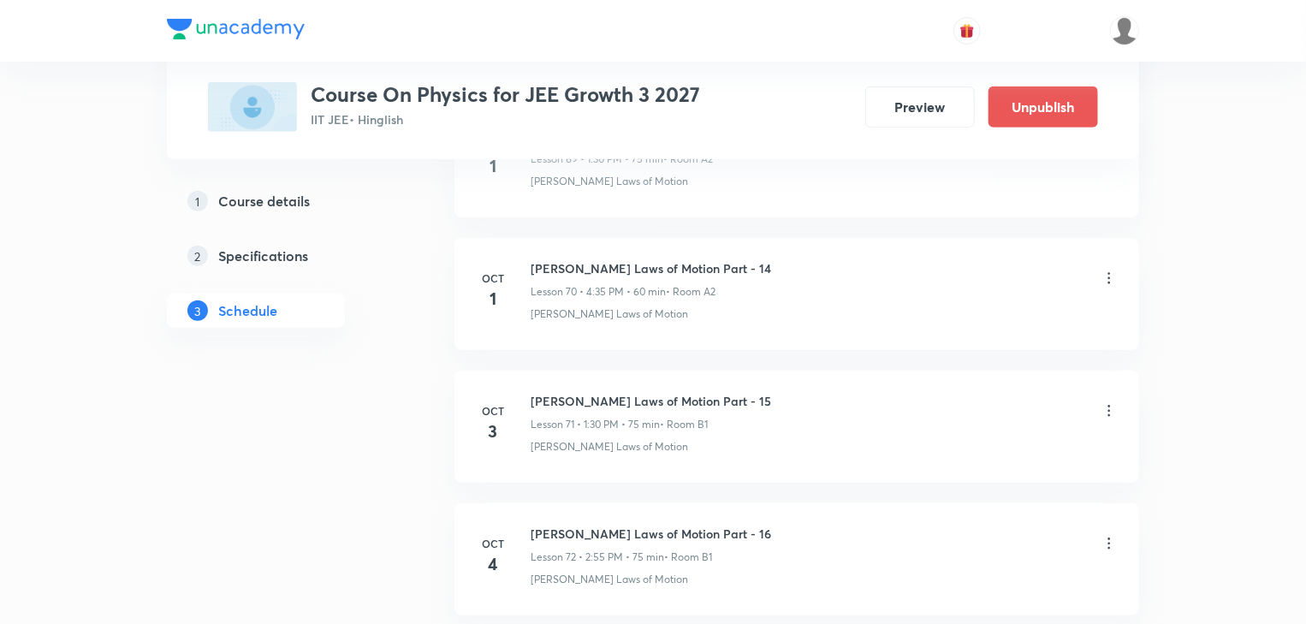
scroll to position [10271, 0]
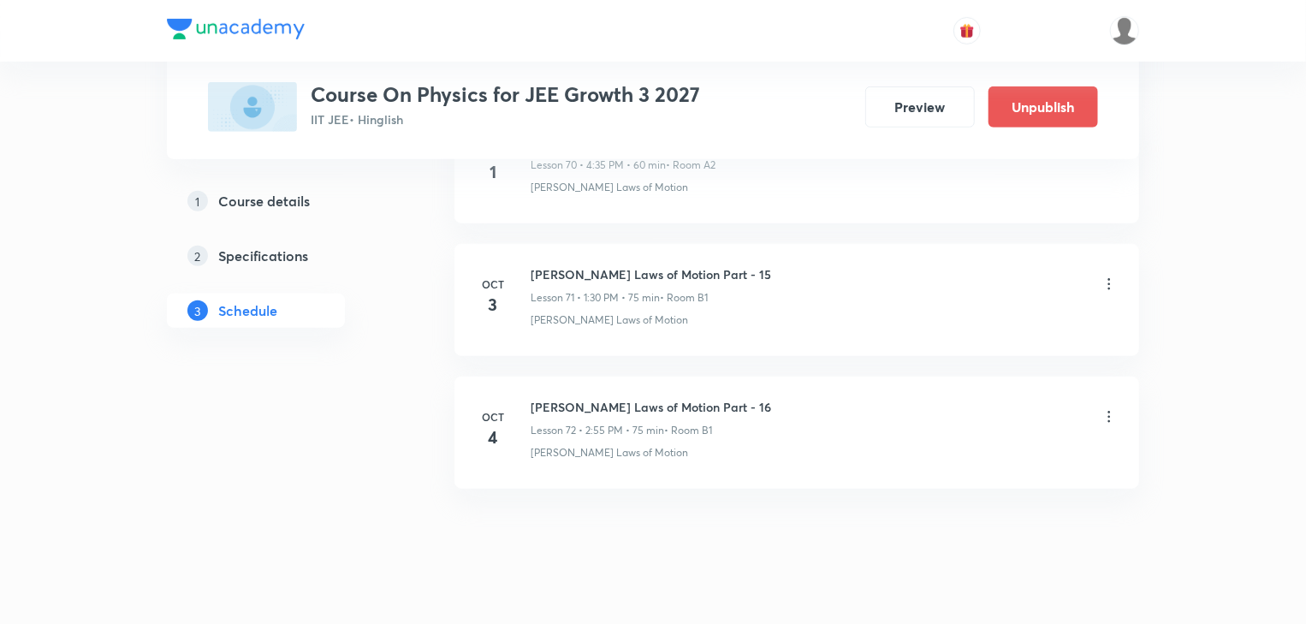
click at [1109, 412] on icon at bounding box center [1109, 417] width 3 height 11
click at [957, 461] on p "Delete" at bounding box center [960, 466] width 36 height 18
click at [917, 594] on button "Delete" at bounding box center [899, 587] width 151 height 41
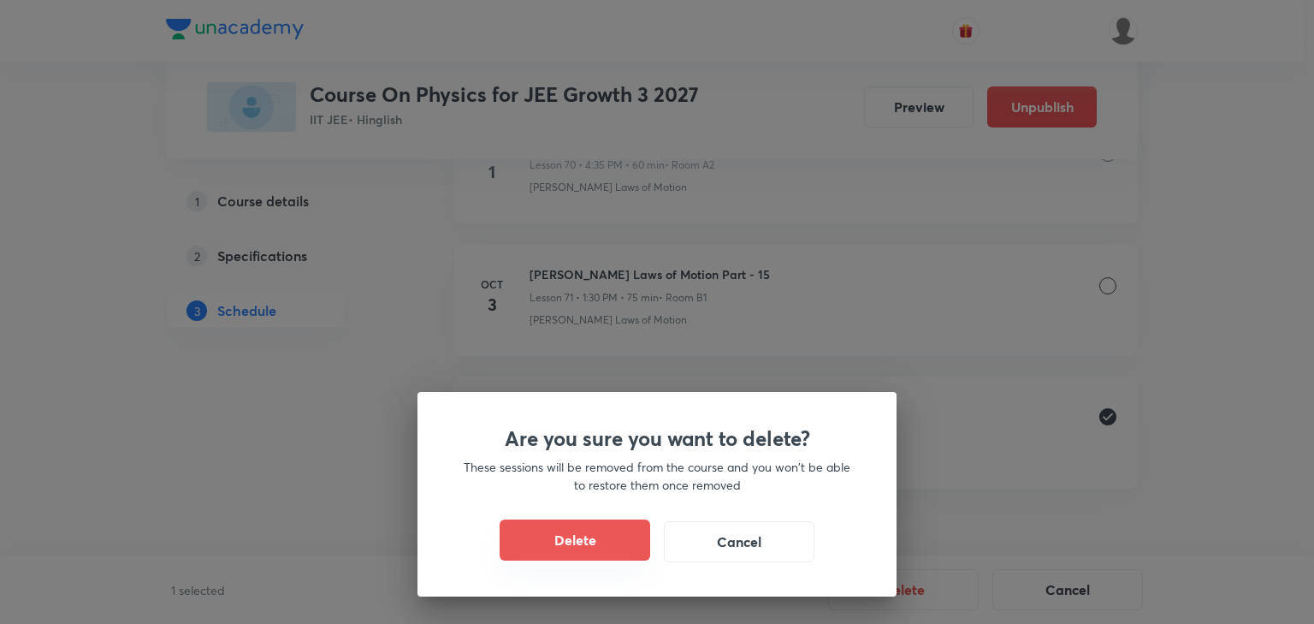
click at [616, 551] on button "Delete" at bounding box center [575, 539] width 151 height 41
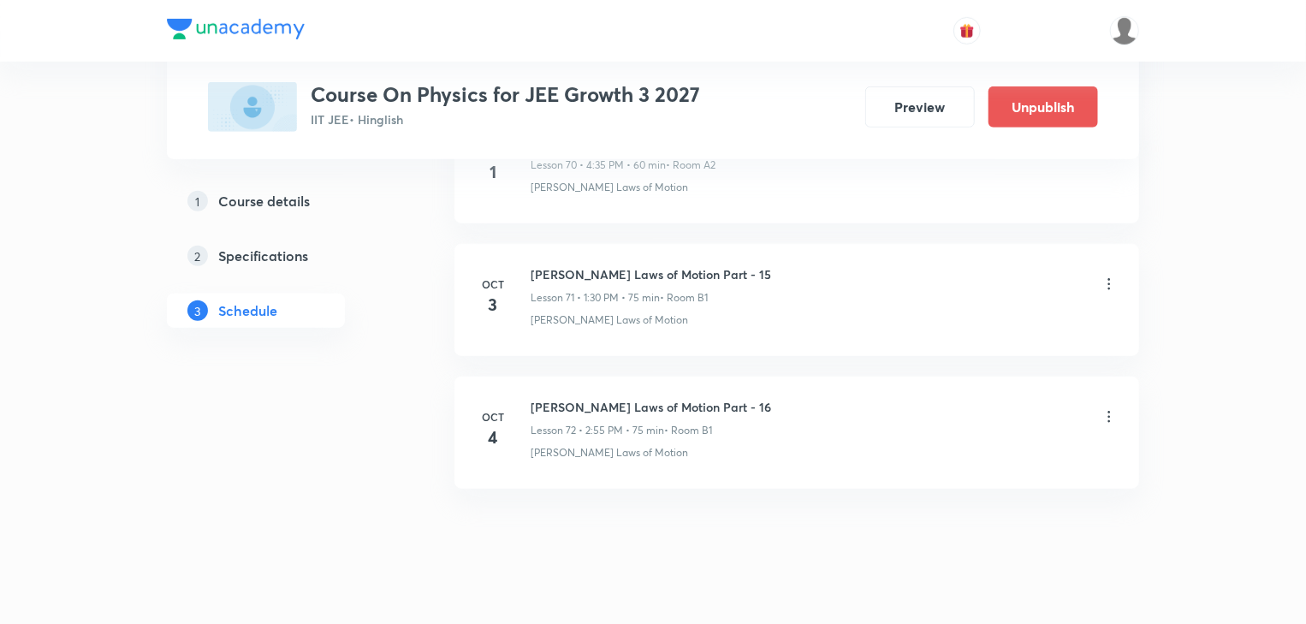
scroll to position [10139, 0]
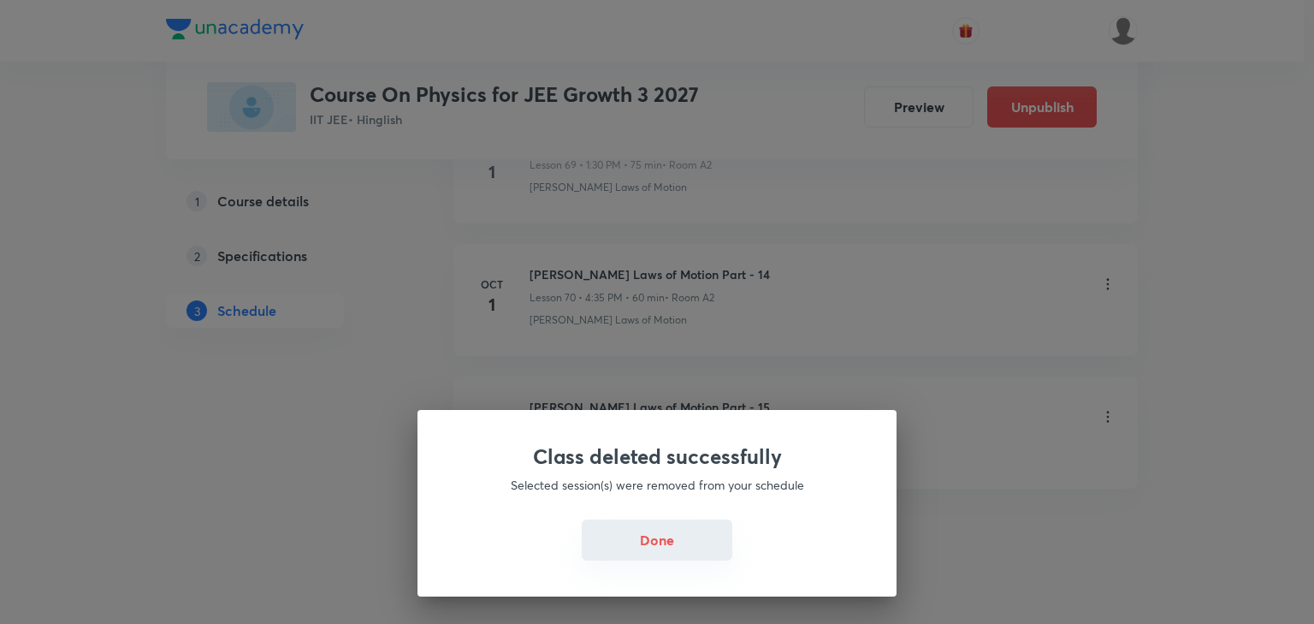
click at [675, 548] on button "Done" at bounding box center [657, 539] width 151 height 41
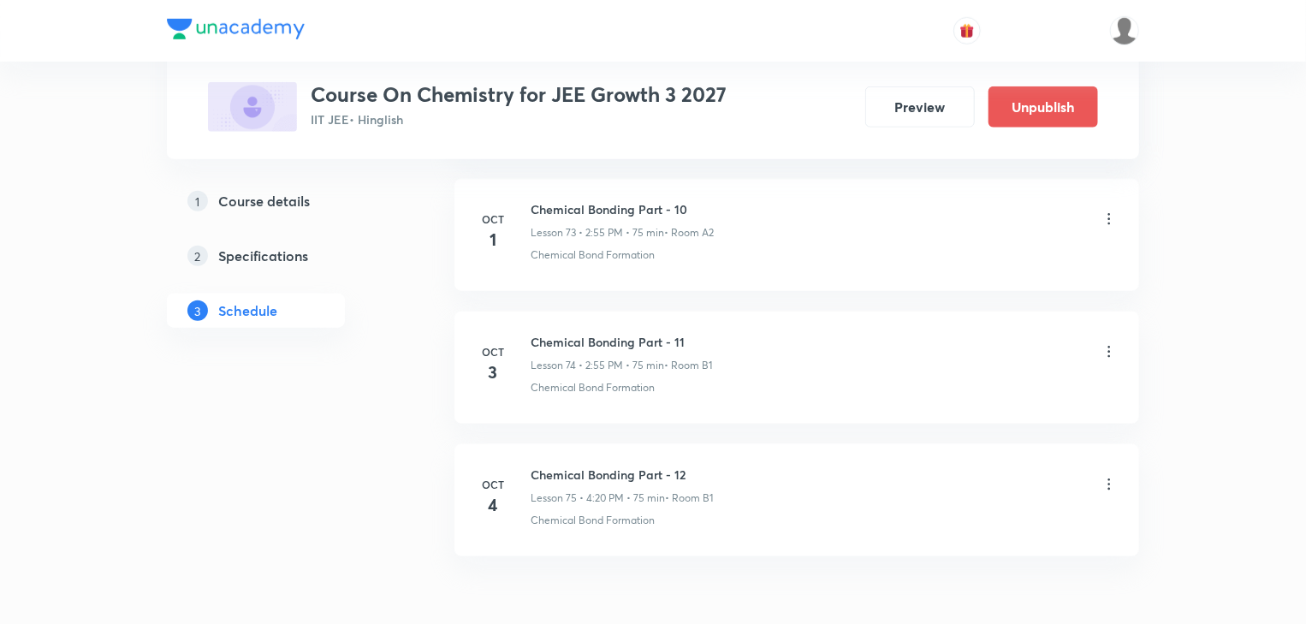
scroll to position [10667, 0]
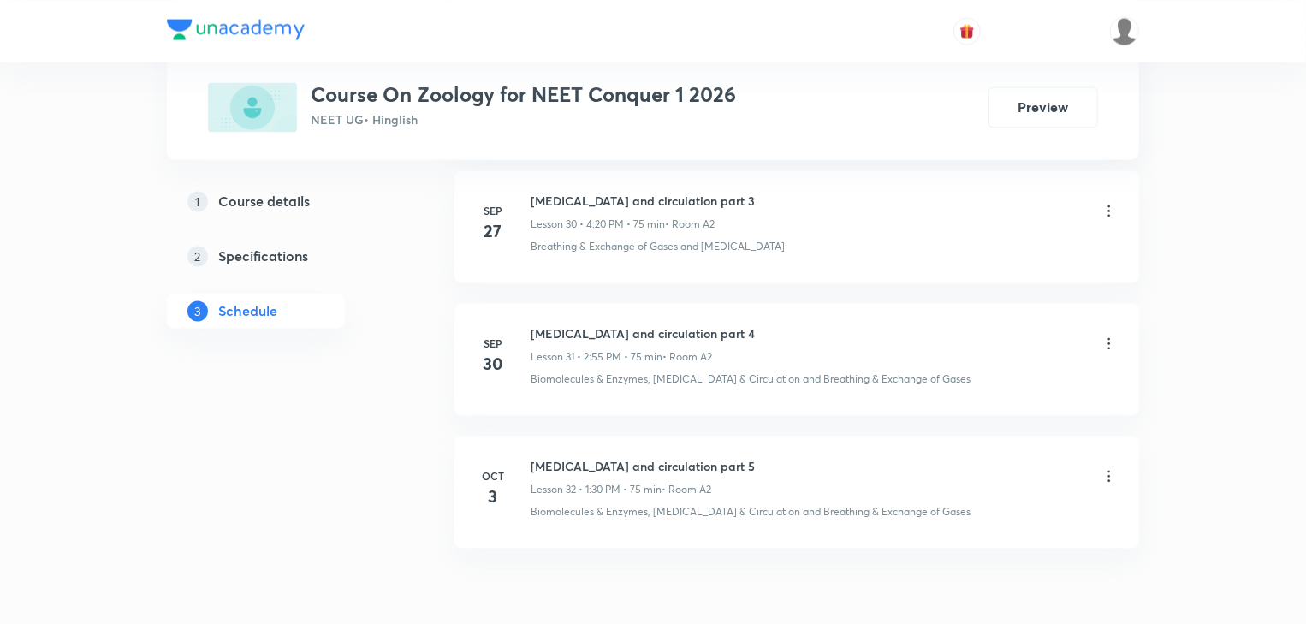
scroll to position [4911, 0]
